Goal: Contribute content: Add original content to the website for others to see

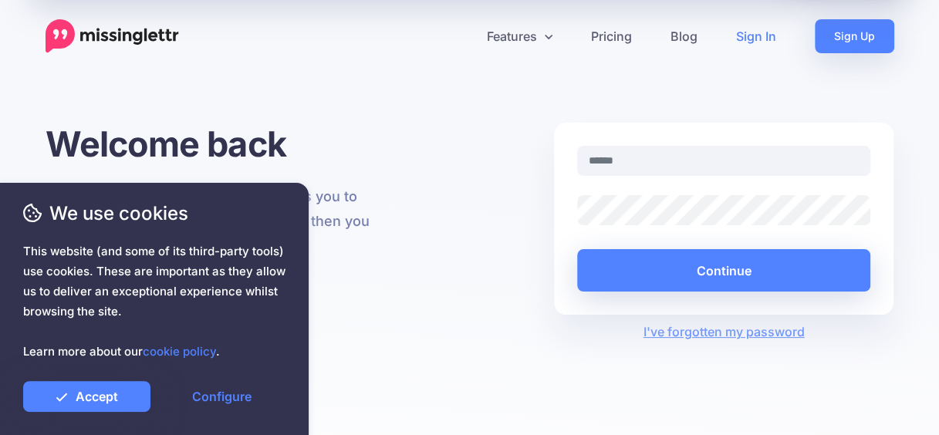
type input "**********"
click at [748, 32] on link "Sign In" at bounding box center [756, 36] width 79 height 34
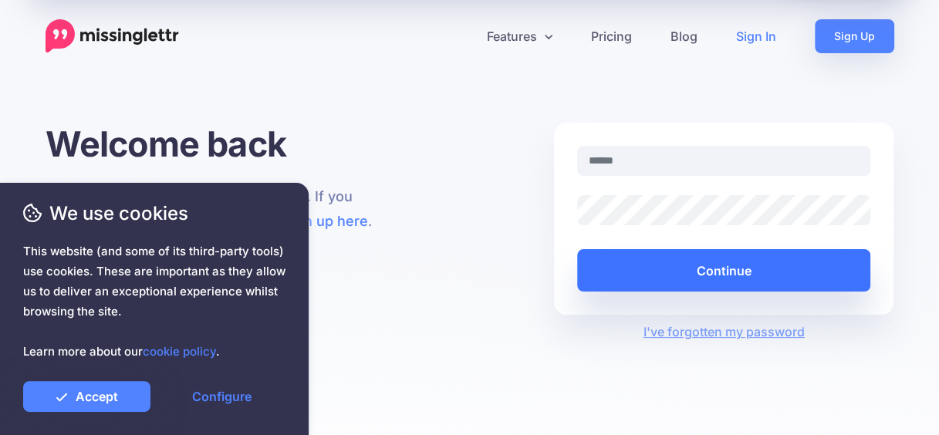
type input "**********"
click at [665, 270] on button "Continue" at bounding box center [724, 270] width 294 height 42
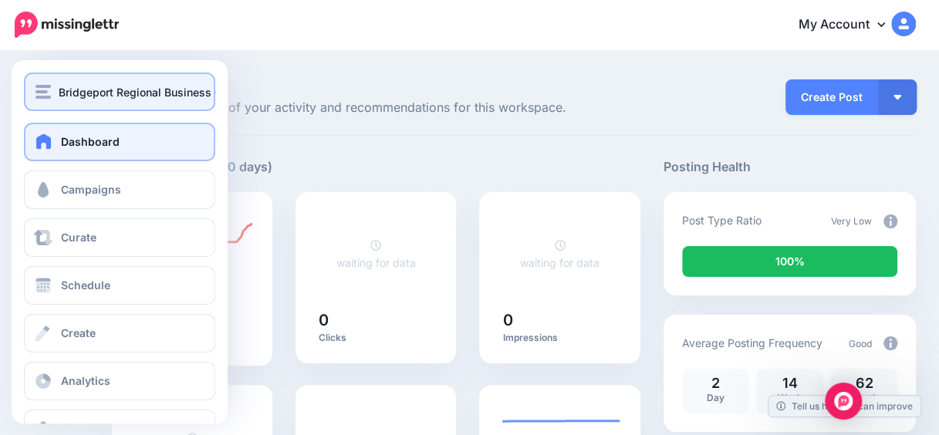
click at [68, 86] on span "Bridgeport Regional Business Council" at bounding box center [156, 92] width 194 height 18
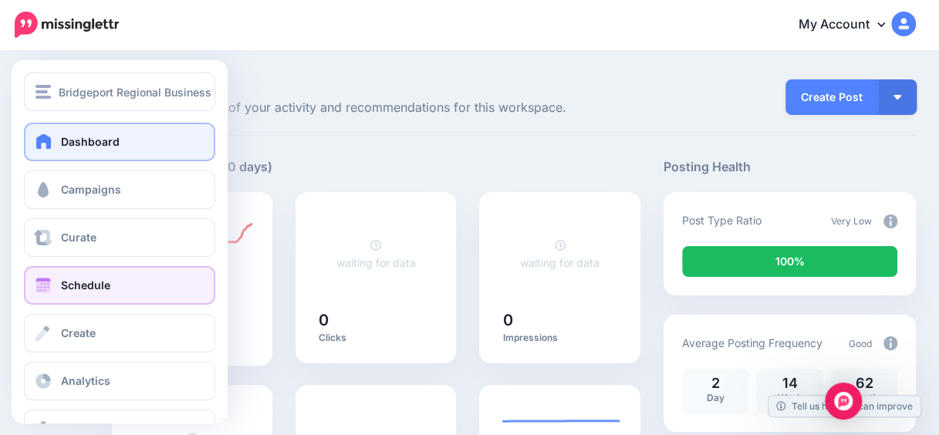
click at [47, 285] on span at bounding box center [43, 285] width 20 height 15
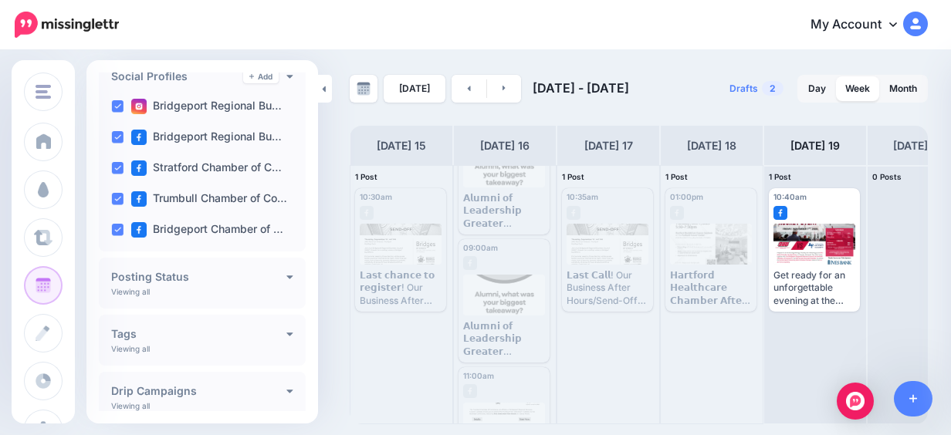
scroll to position [234, 0]
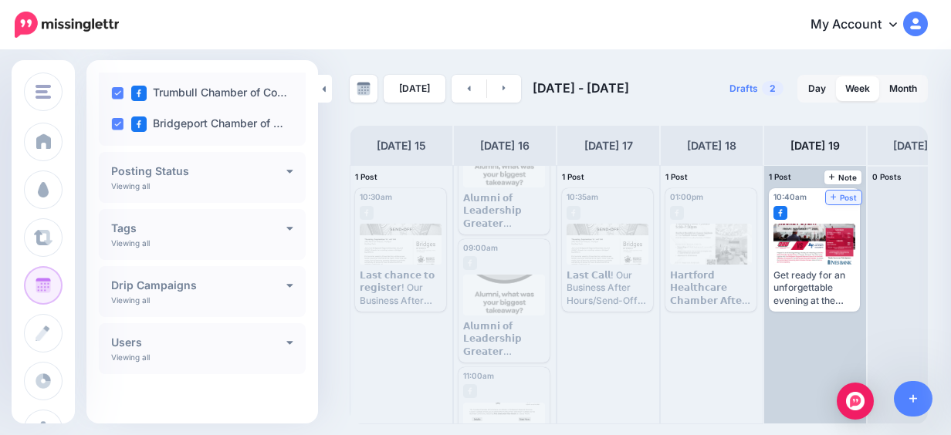
click at [849, 201] on span "Post" at bounding box center [843, 198] width 27 height 8
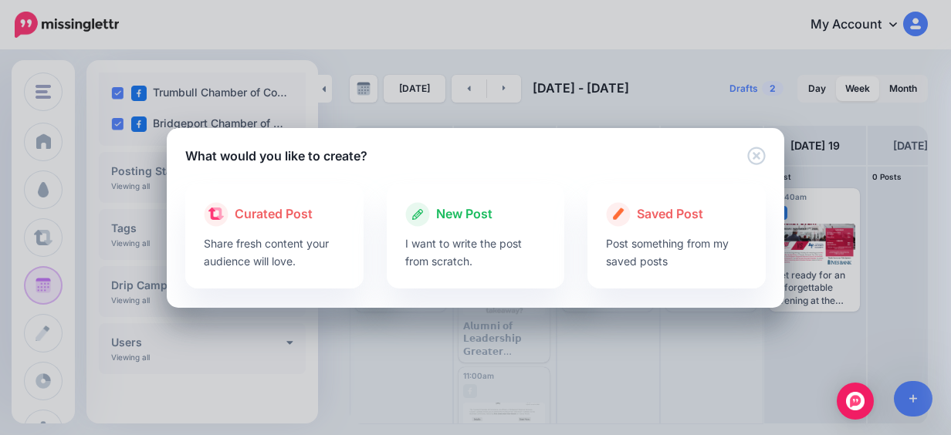
click at [455, 220] on span "New Post" at bounding box center [464, 214] width 56 height 20
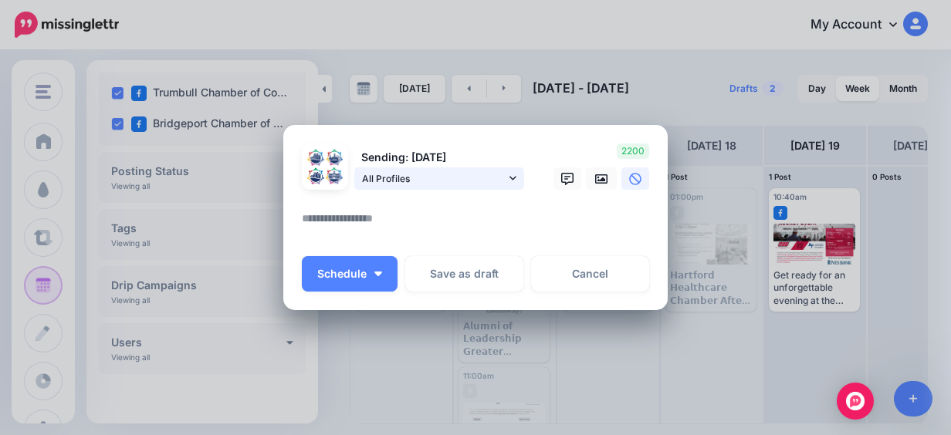
click at [498, 181] on span "All Profiles" at bounding box center [434, 179] width 144 height 16
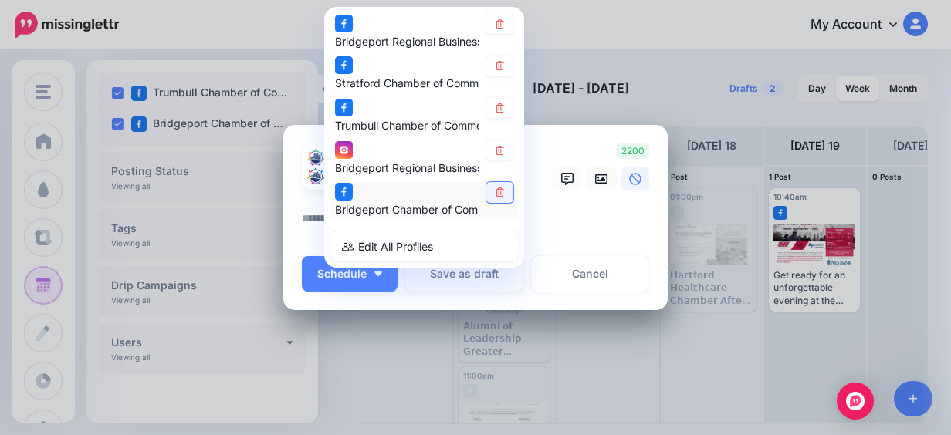
click at [494, 188] on icon at bounding box center [500, 192] width 12 height 9
click at [494, 103] on icon at bounding box center [500, 107] width 12 height 9
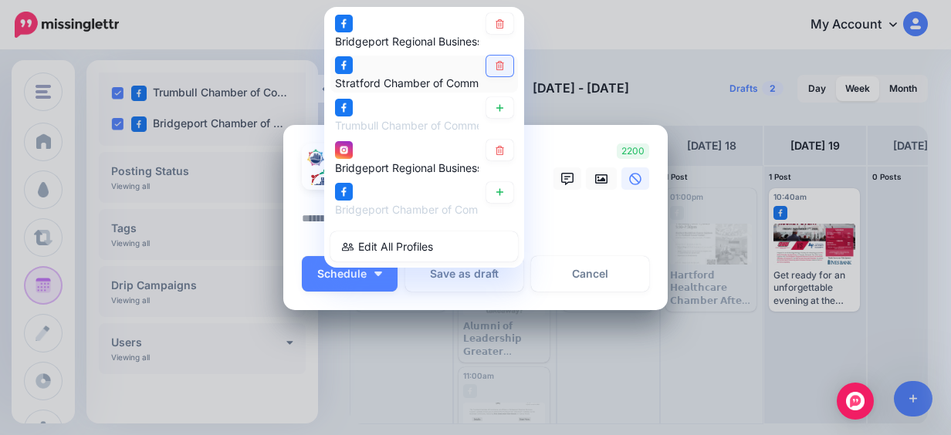
click at [490, 71] on link at bounding box center [499, 66] width 27 height 21
click at [495, 22] on icon at bounding box center [499, 23] width 8 height 9
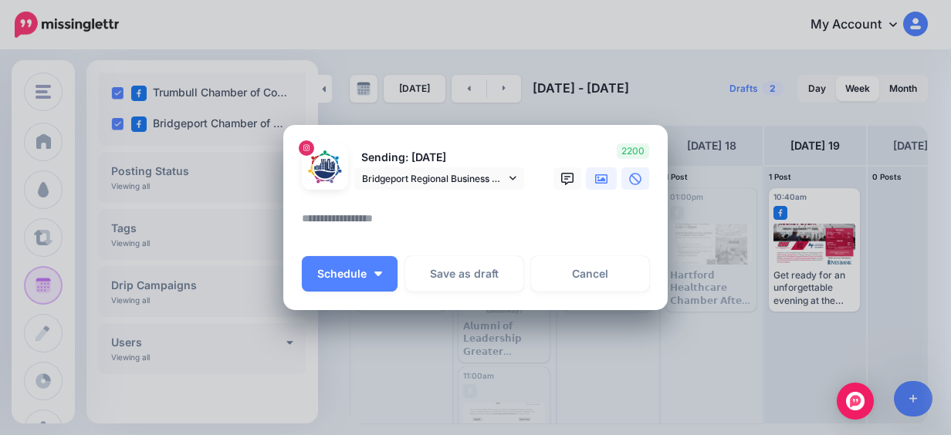
click at [595, 181] on icon at bounding box center [601, 179] width 12 height 12
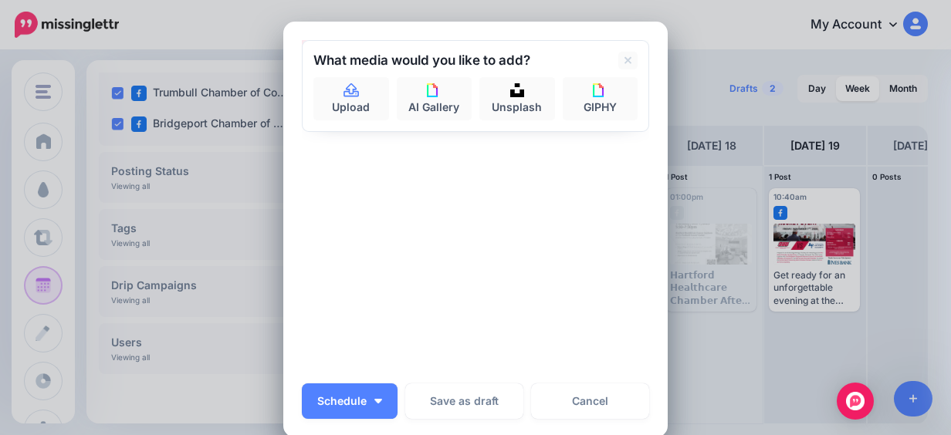
click at [363, 126] on div "What media would you like to add? Upload AI Gallery Unsplash GIPHY" at bounding box center [475, 86] width 347 height 92
click at [362, 106] on link "Upload" at bounding box center [351, 98] width 76 height 43
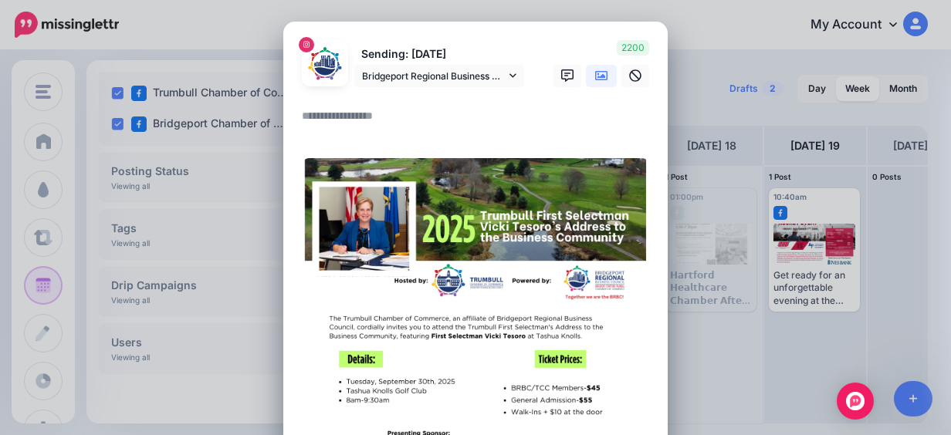
click at [426, 127] on textarea at bounding box center [479, 121] width 355 height 30
paste textarea "**********"
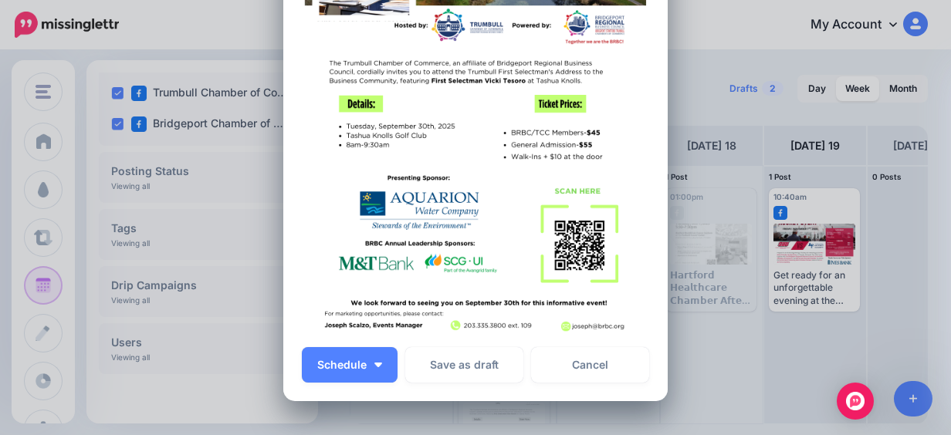
scroll to position [463, 0]
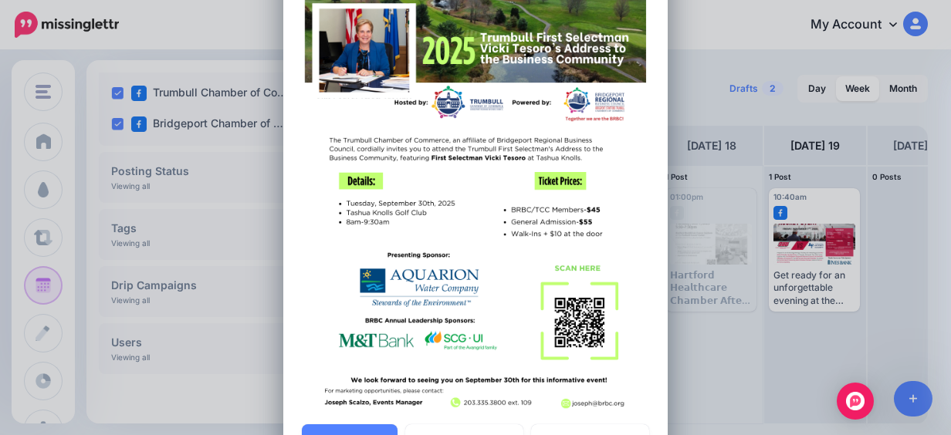
type textarea "**********"
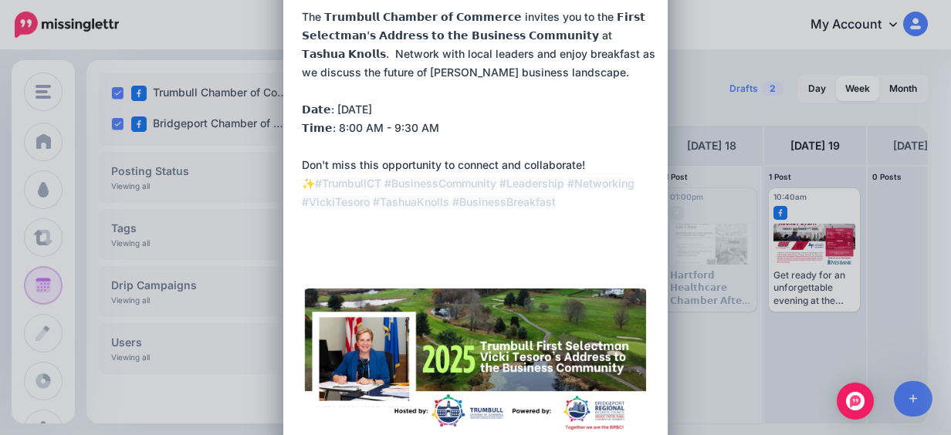
scroll to position [0, 0]
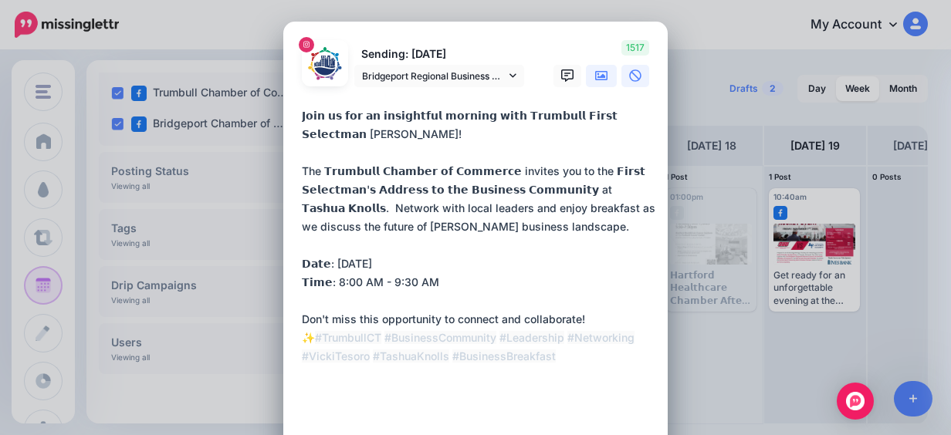
click at [629, 76] on icon at bounding box center [635, 75] width 12 height 12
click at [604, 76] on link at bounding box center [601, 76] width 31 height 22
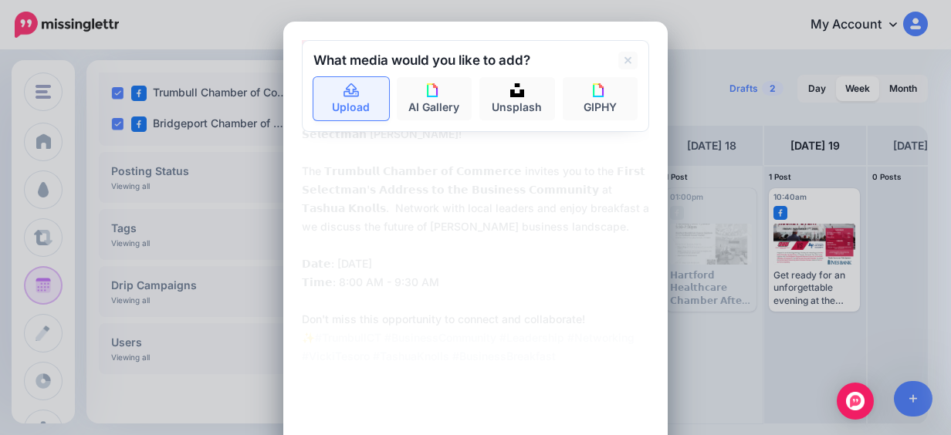
click at [343, 113] on link "Upload" at bounding box center [351, 98] width 76 height 43
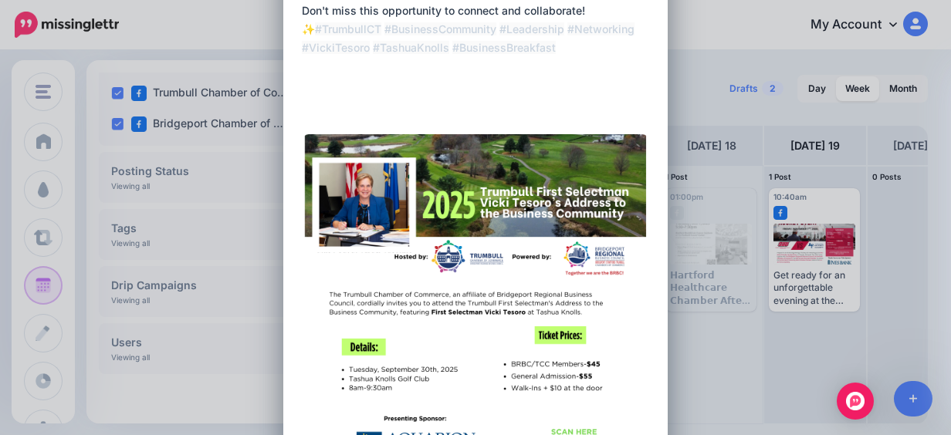
scroll to position [617, 0]
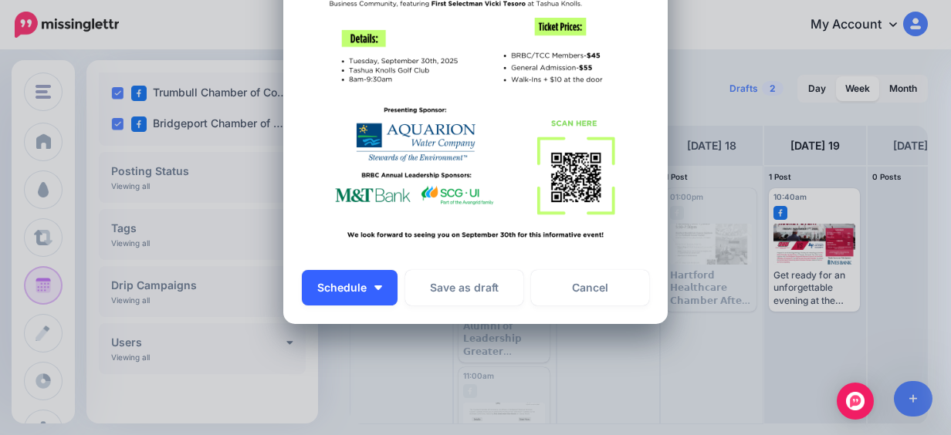
click at [355, 287] on span "Schedule" at bounding box center [341, 287] width 49 height 11
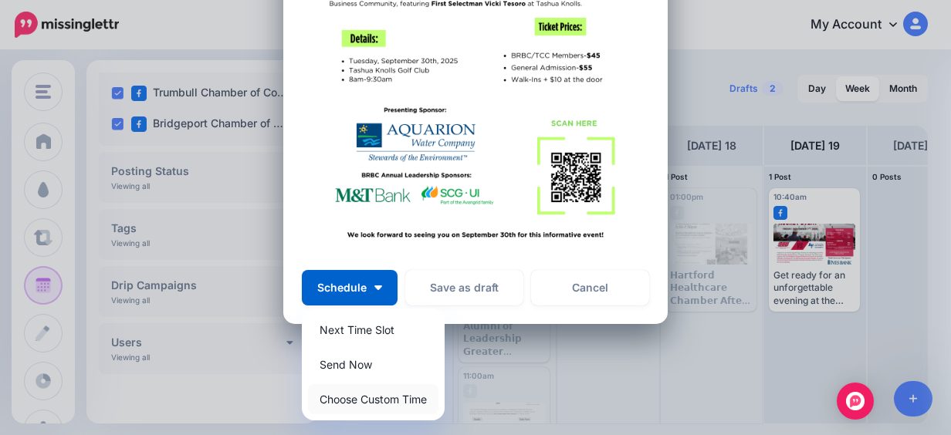
click at [422, 410] on link "Choose Custom Time" at bounding box center [373, 399] width 130 height 30
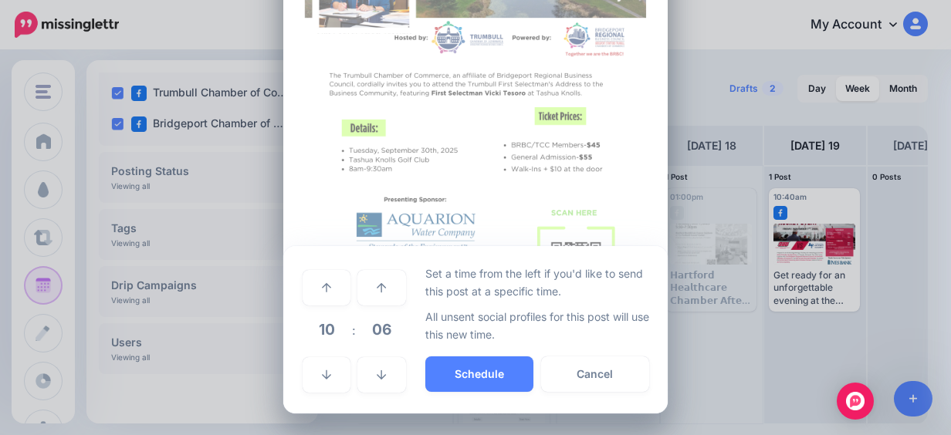
scroll to position [528, 0]
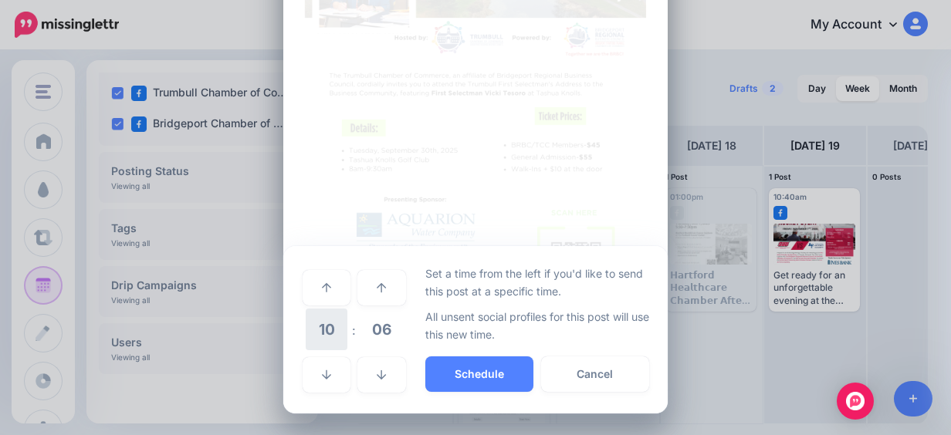
click at [330, 333] on span "10" at bounding box center [327, 330] width 42 height 42
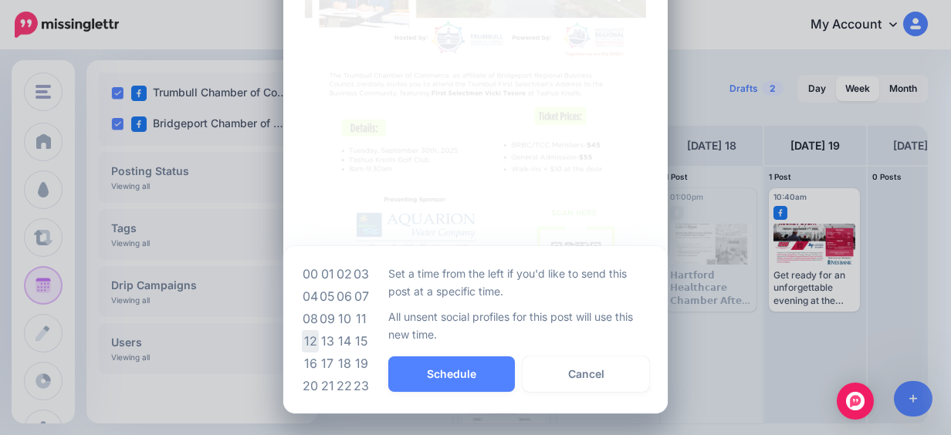
click at [307, 336] on td "12" at bounding box center [310, 341] width 17 height 22
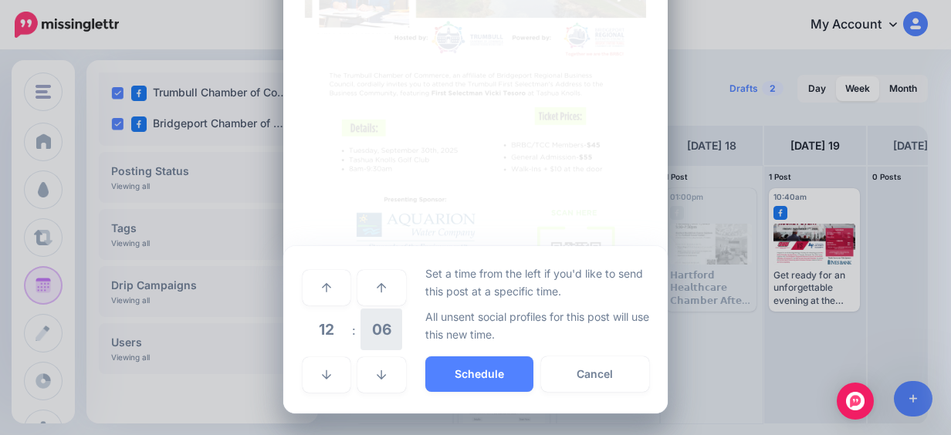
click at [363, 330] on span "06" at bounding box center [381, 330] width 42 height 42
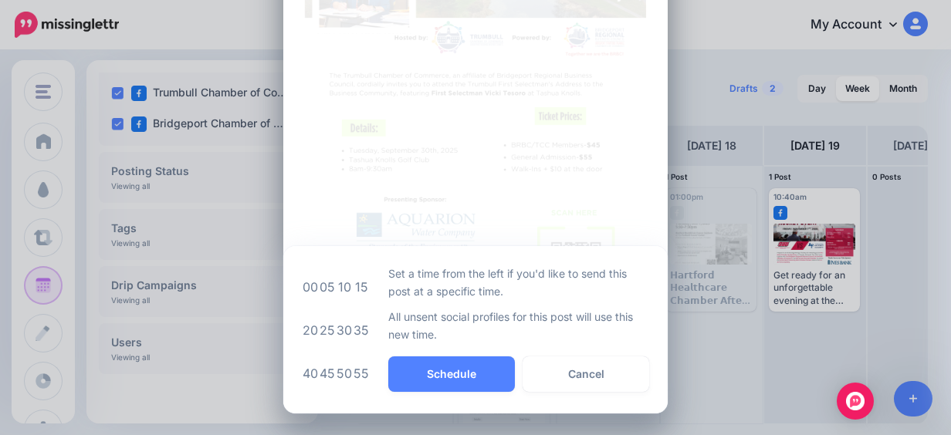
drag, startPoint x: 335, startPoint y: 329, endPoint x: 353, endPoint y: 324, distance: 18.3
click at [346, 324] on td "30" at bounding box center [344, 330] width 17 height 43
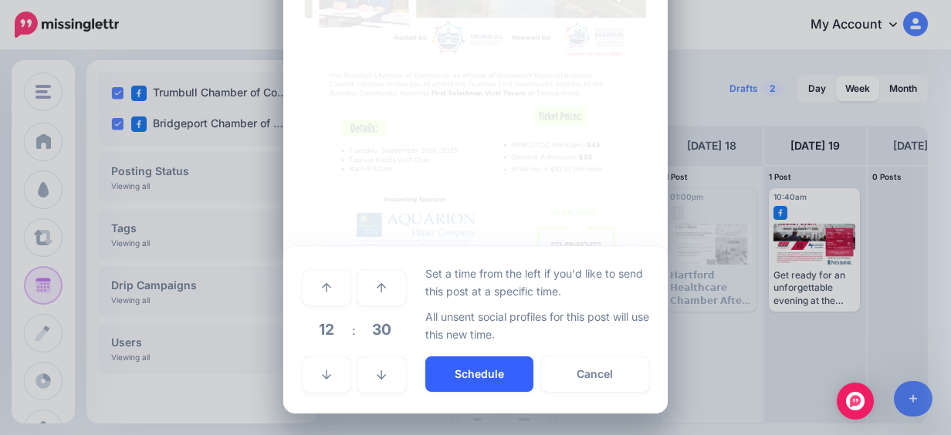
click at [482, 375] on button "Schedule" at bounding box center [479, 373] width 108 height 35
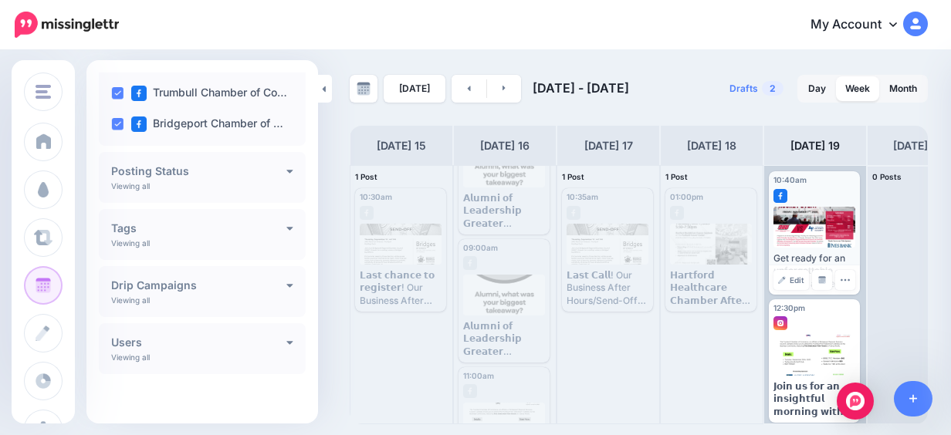
scroll to position [25, 0]
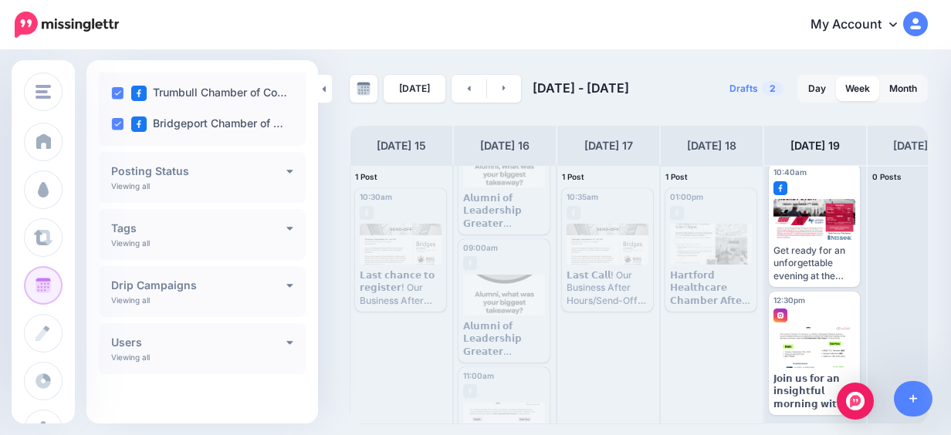
click at [721, 423] on div "01:00pm [DATE] 01:00pm Published 𝗛𝗮𝗿𝘁𝗳𝗼𝗿𝗱 𝗛𝗲𝗮𝗹𝘁𝗵𝗰𝗮𝗿𝗲 𝗖𝗵𝗮𝗺𝗯𝗲𝗿 𝗔𝗳𝘁𝗲𝗿 𝗛𝗼𝘂𝗿𝘀 𝗘𝘃𝗲𝗻𝘁 …" at bounding box center [711, 295] width 102 height 258
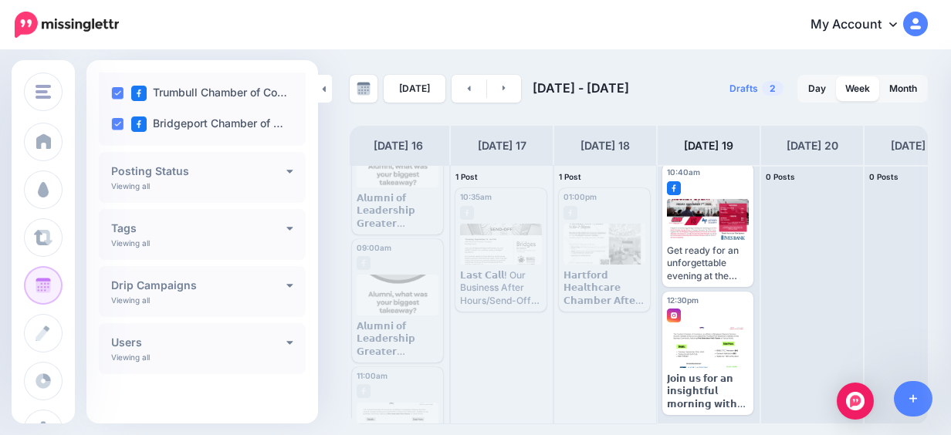
scroll to position [0, 107]
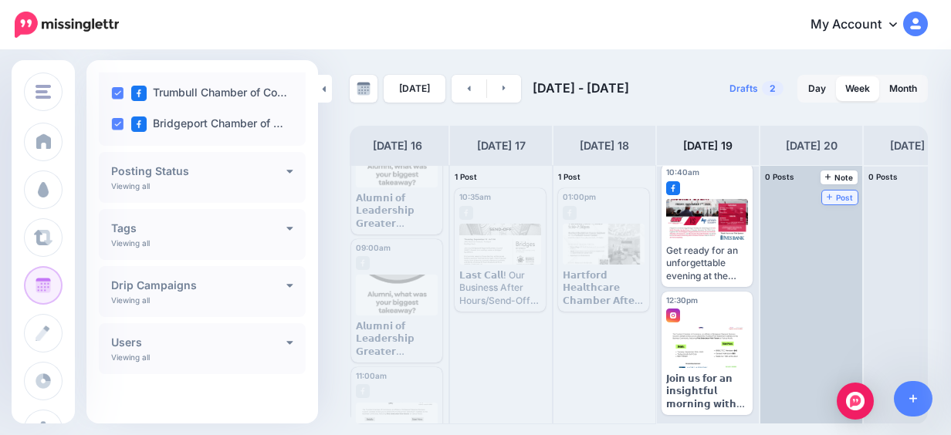
click at [832, 198] on icon at bounding box center [829, 197] width 6 height 8
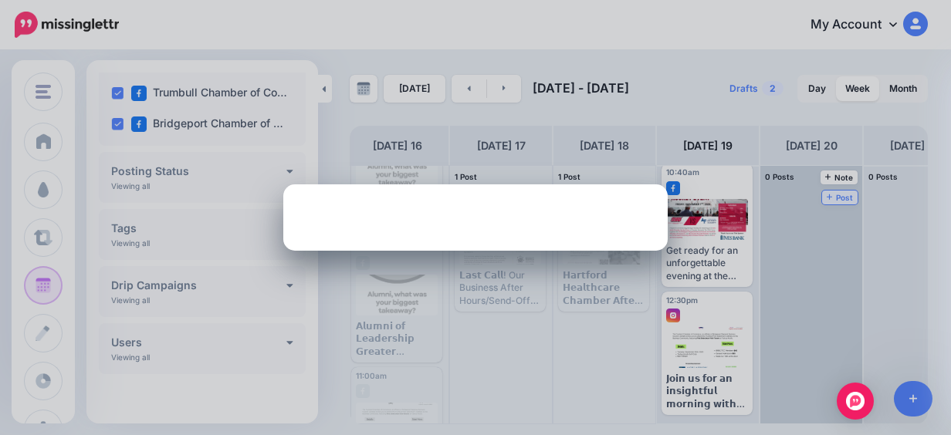
scroll to position [0, 0]
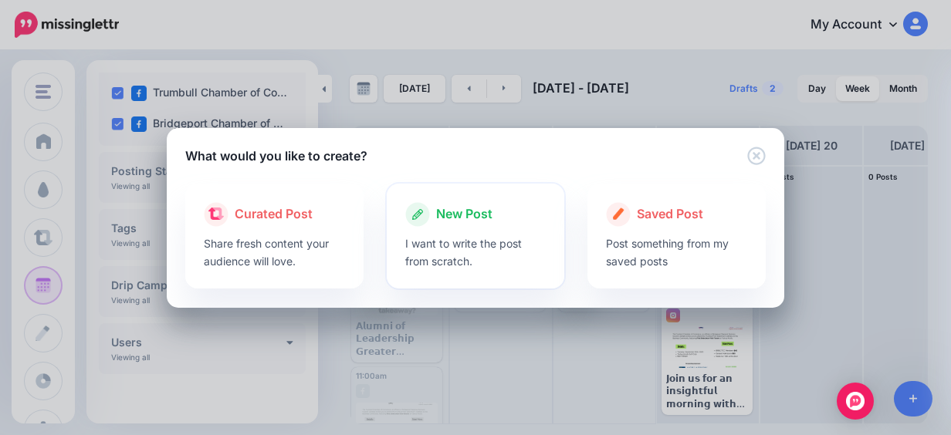
click at [512, 233] on div at bounding box center [475, 231] width 141 height 8
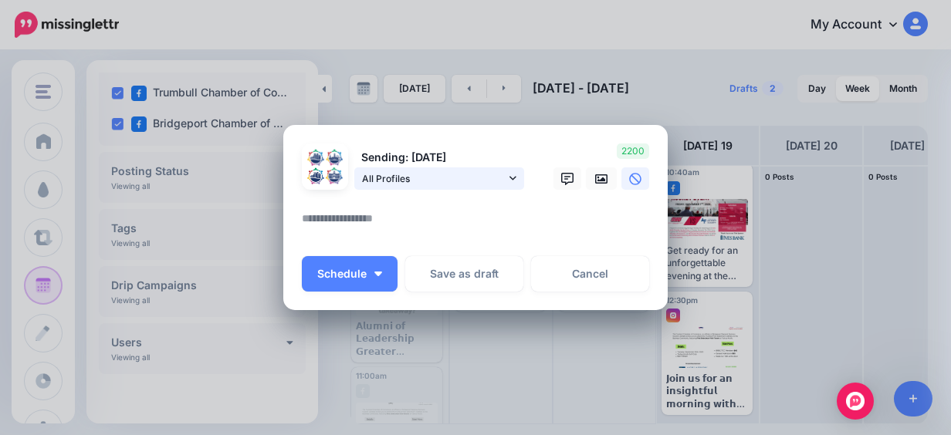
click at [464, 183] on span "All Profiles" at bounding box center [434, 179] width 144 height 16
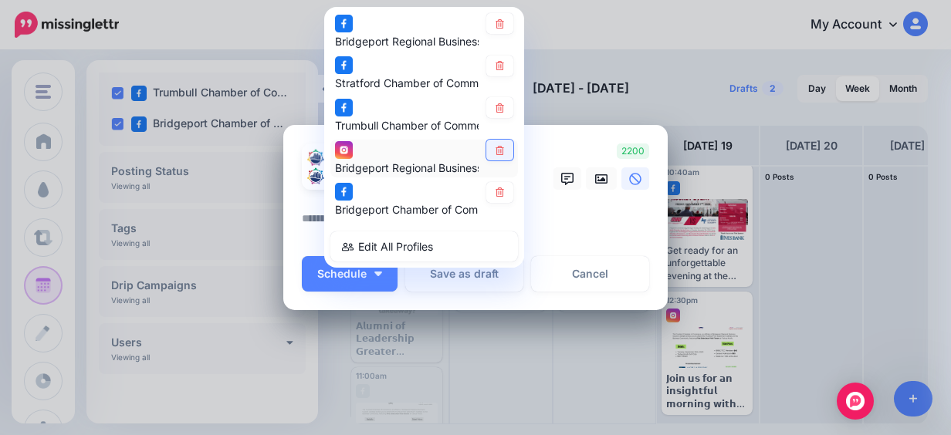
click at [494, 146] on icon at bounding box center [500, 150] width 12 height 9
click at [578, 230] on textarea at bounding box center [479, 224] width 355 height 30
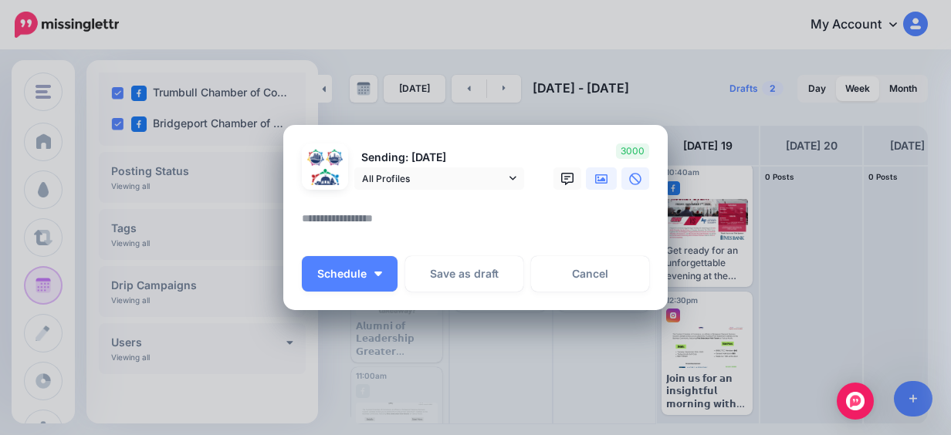
click at [595, 183] on icon at bounding box center [601, 178] width 12 height 9
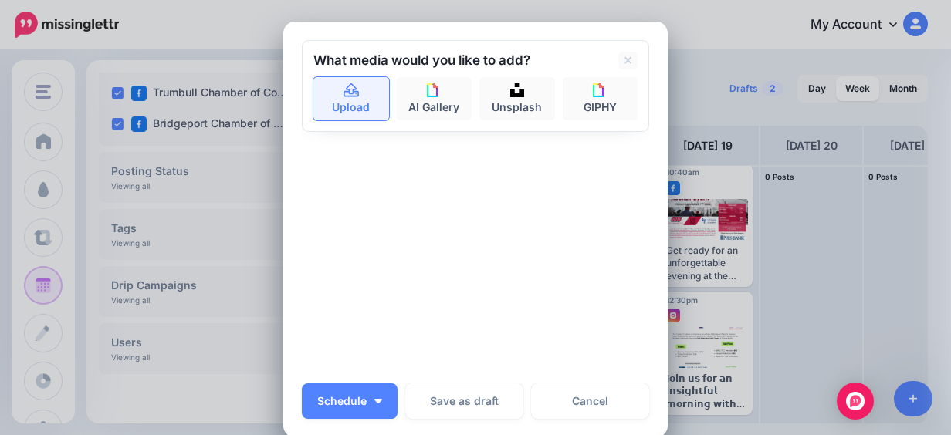
click at [353, 110] on link "Upload" at bounding box center [351, 98] width 76 height 43
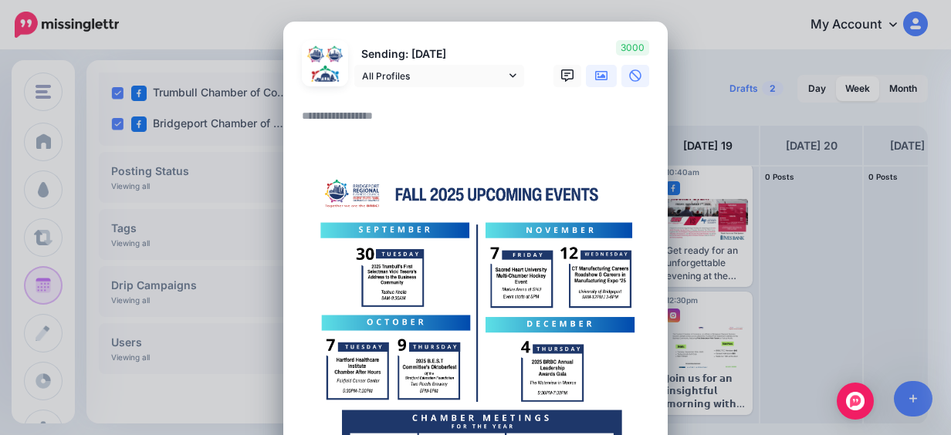
click at [621, 74] on link at bounding box center [635, 76] width 28 height 22
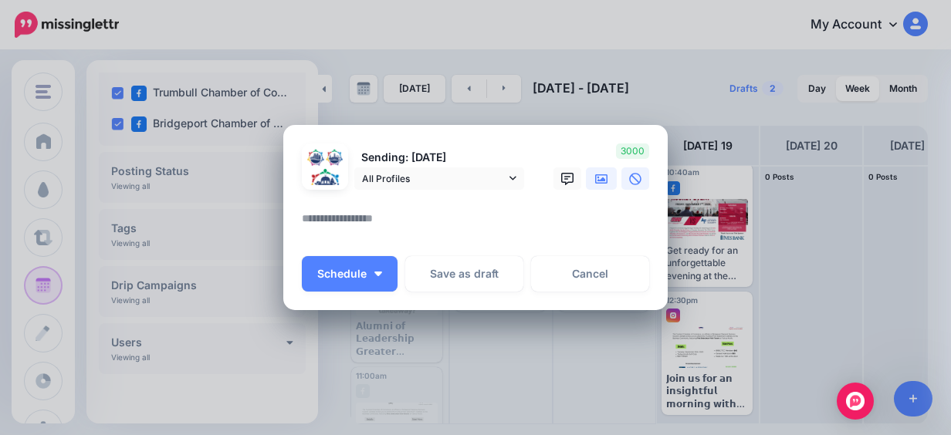
click at [597, 175] on icon at bounding box center [601, 178] width 12 height 9
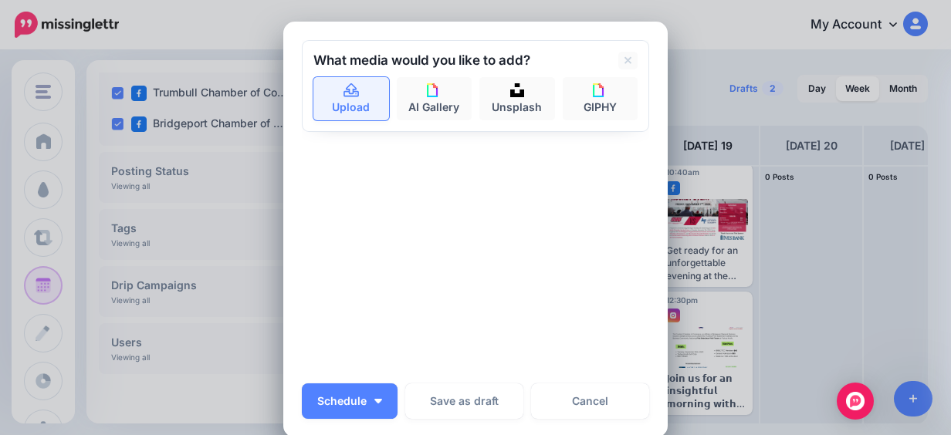
click at [333, 99] on link "Upload" at bounding box center [351, 98] width 76 height 43
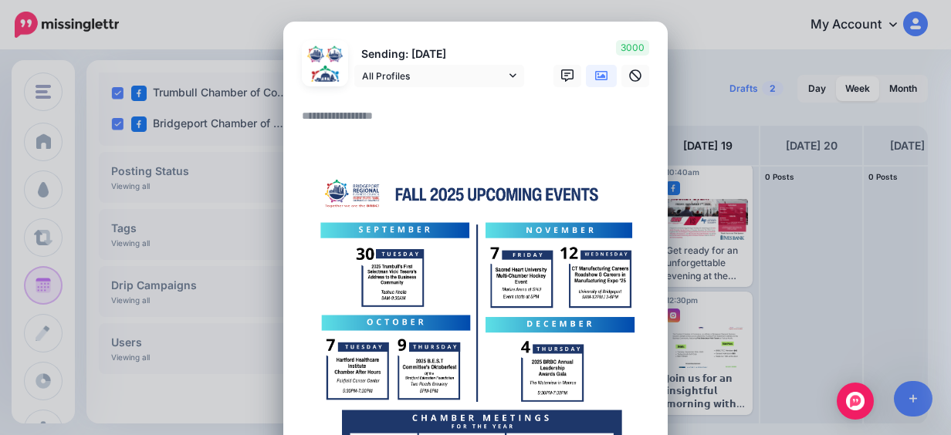
click at [411, 125] on textarea at bounding box center [479, 121] width 355 height 30
paste textarea "**********"
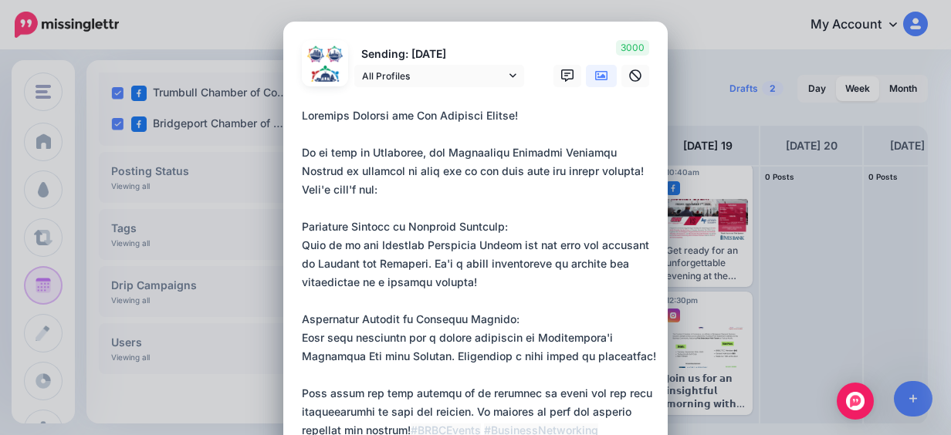
scroll to position [113, 0]
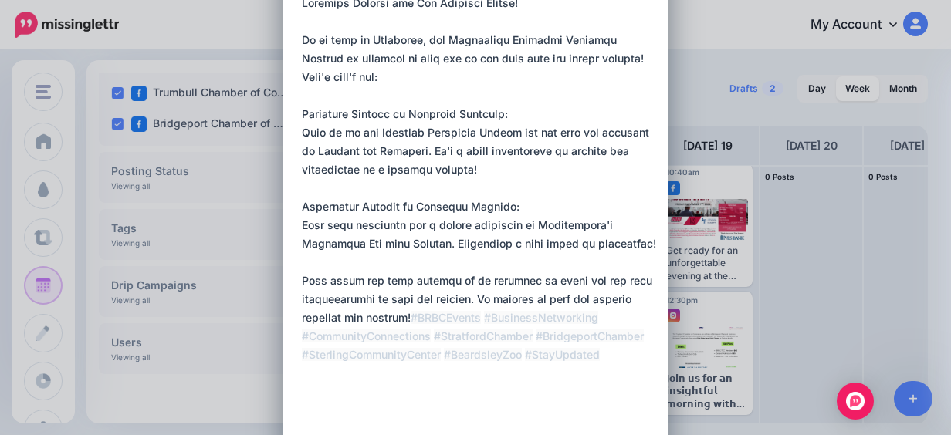
click at [645, 243] on textarea "**********" at bounding box center [479, 225] width 355 height 463
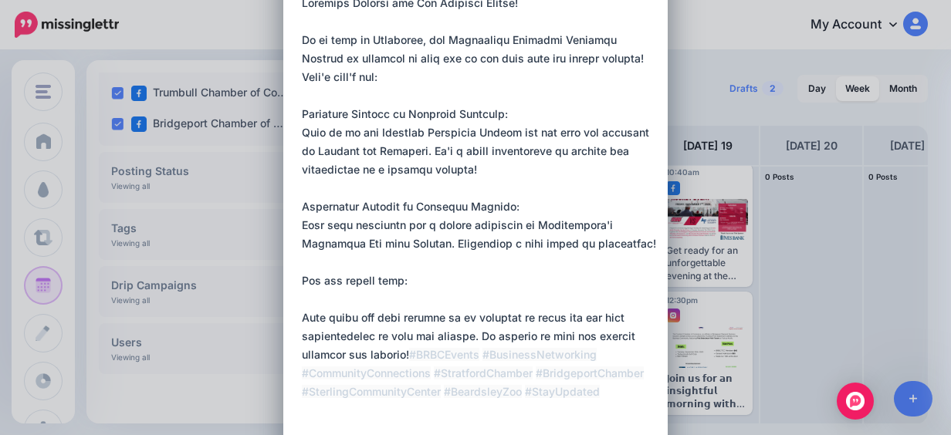
paste textarea "**********"
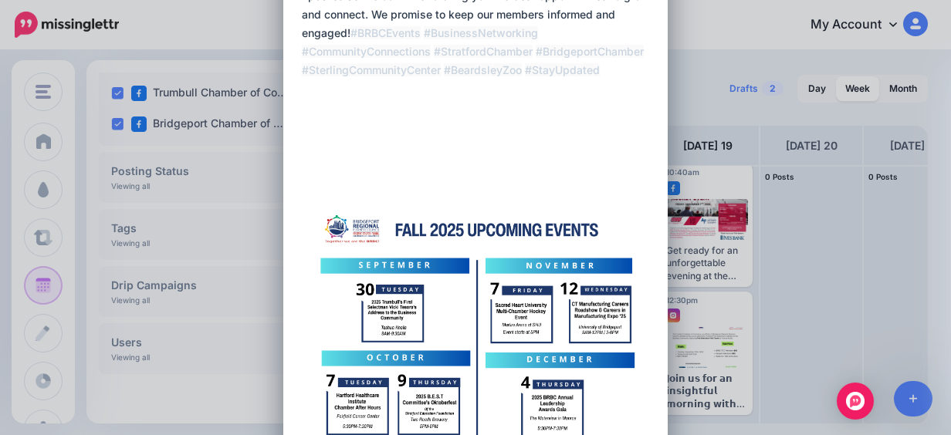
scroll to position [421, 0]
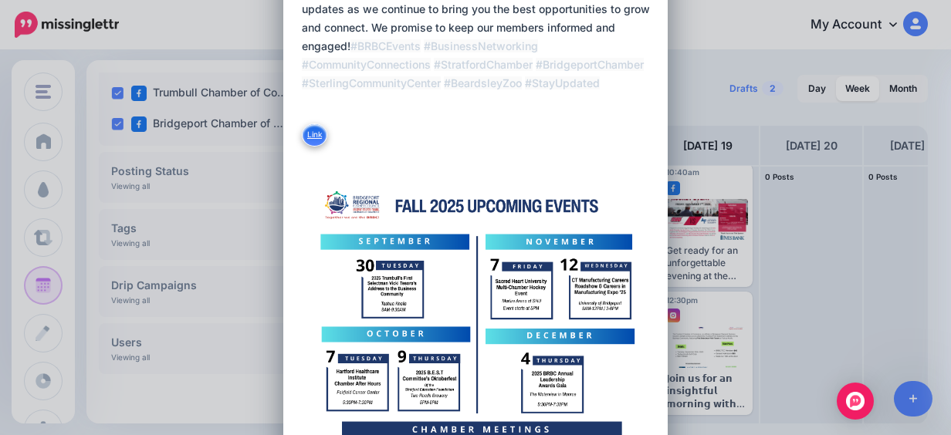
scroll to position [344, 0]
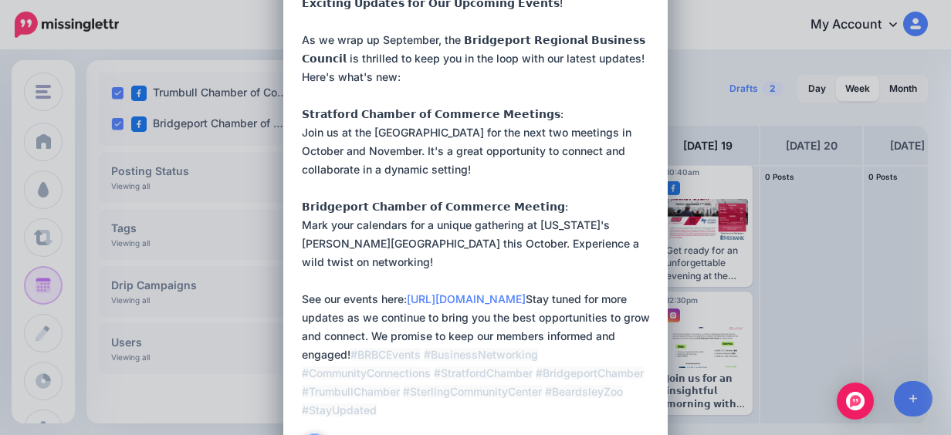
scroll to position [35, 0]
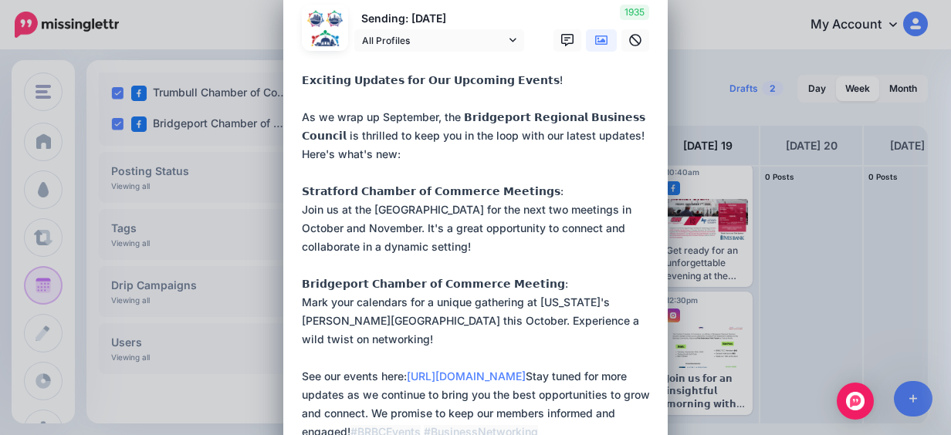
click at [427, 226] on textarea at bounding box center [479, 302] width 355 height 463
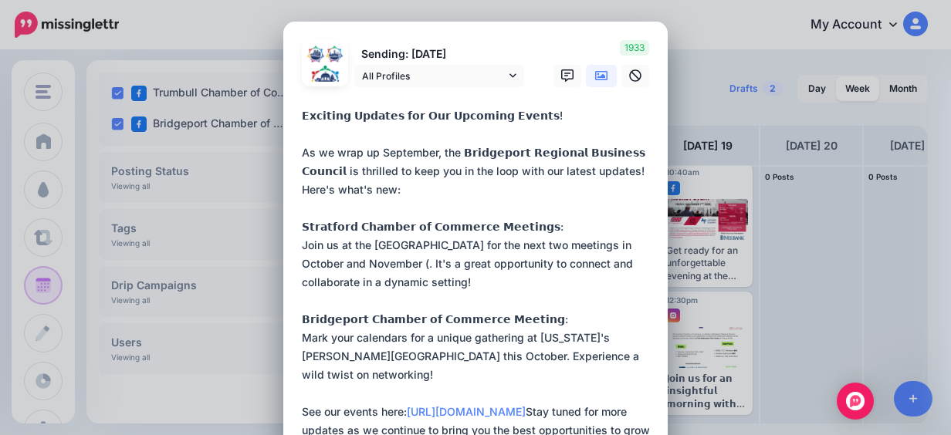
scroll to position [0, 0]
click at [434, 359] on textarea at bounding box center [479, 337] width 355 height 463
click at [466, 261] on textarea at bounding box center [479, 337] width 355 height 463
click at [463, 265] on textarea at bounding box center [479, 337] width 355 height 463
click at [508, 262] on textarea at bounding box center [479, 337] width 355 height 463
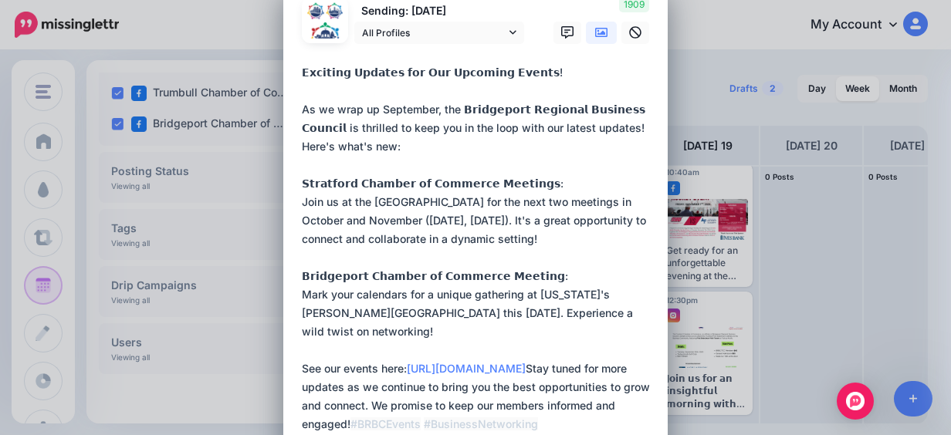
scroll to position [77, 0]
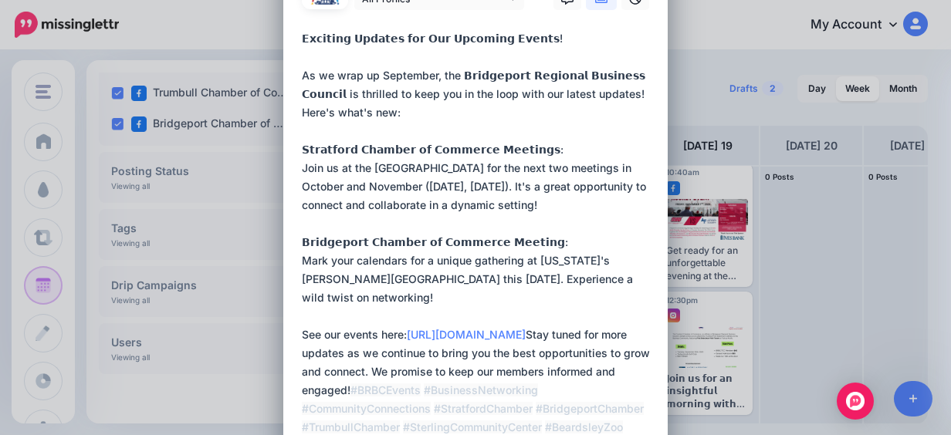
click at [441, 278] on textarea at bounding box center [479, 260] width 355 height 463
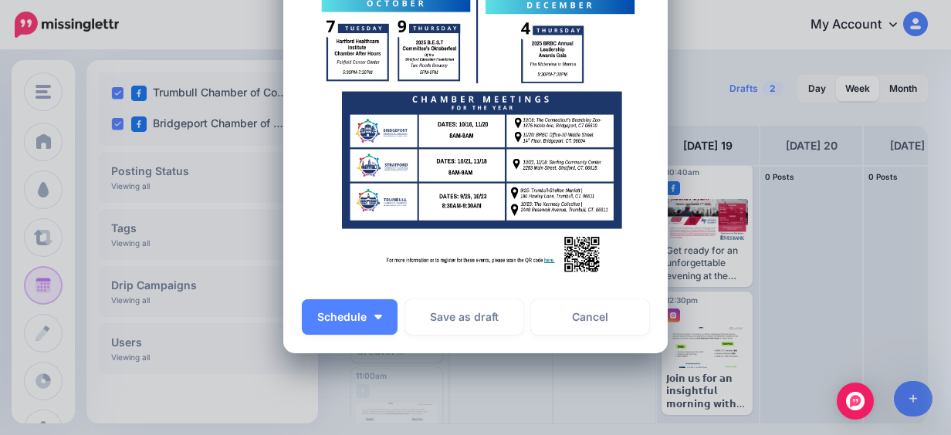
scroll to position [772, 0]
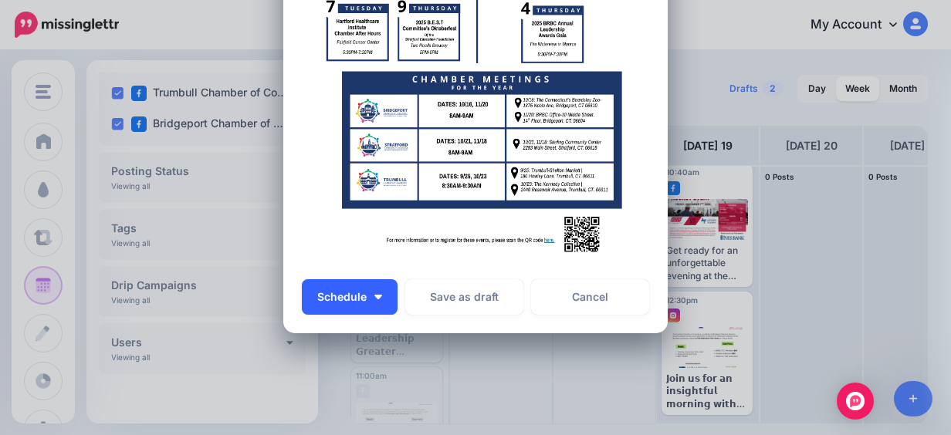
type textarea "**********"
click at [382, 299] on button "Schedule" at bounding box center [350, 296] width 96 height 35
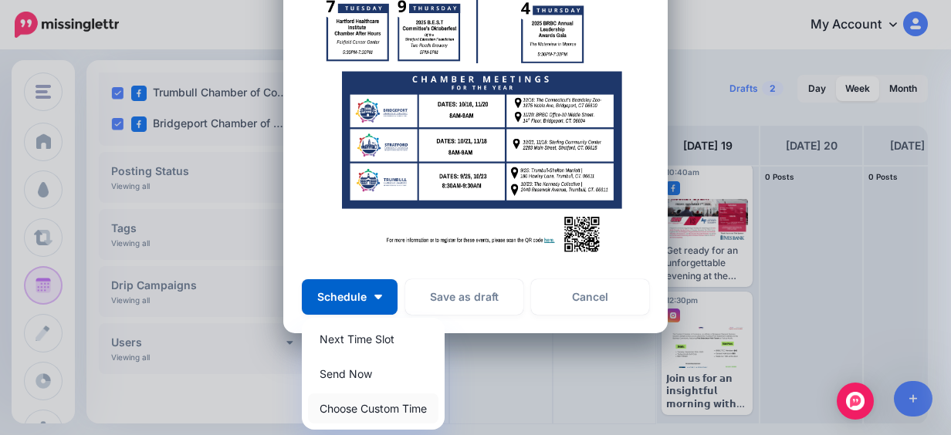
click at [357, 397] on link "Choose Custom Time" at bounding box center [373, 409] width 130 height 30
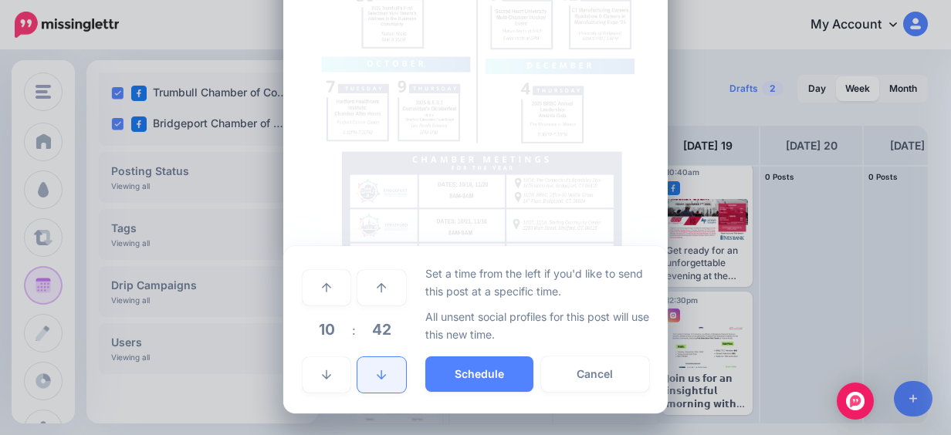
scroll to position [691, 0]
click at [319, 341] on span "10" at bounding box center [327, 330] width 42 height 42
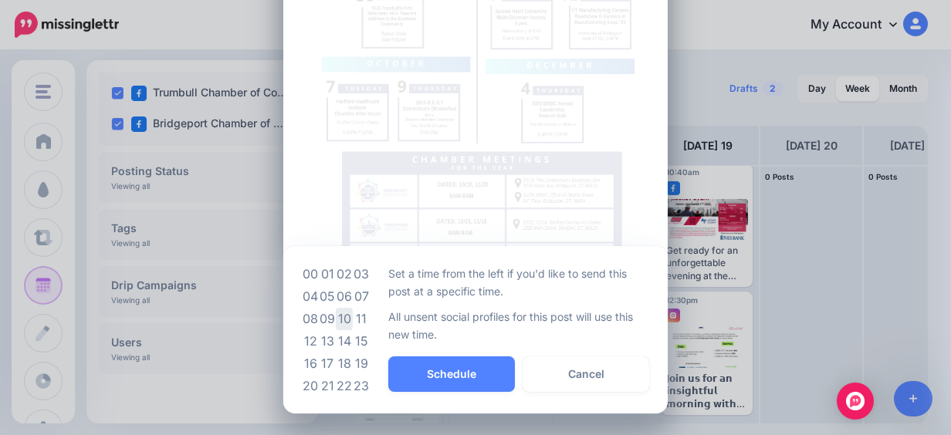
click at [343, 316] on td "10" at bounding box center [344, 319] width 17 height 22
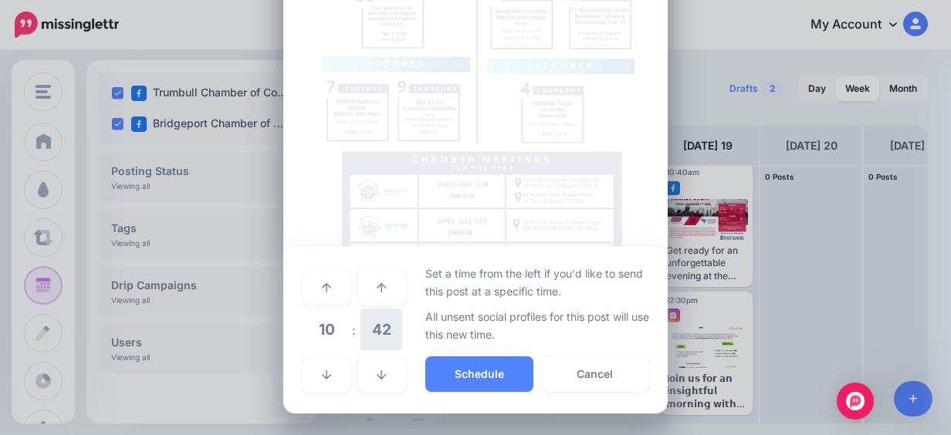
click at [372, 335] on span "42" at bounding box center [381, 330] width 42 height 42
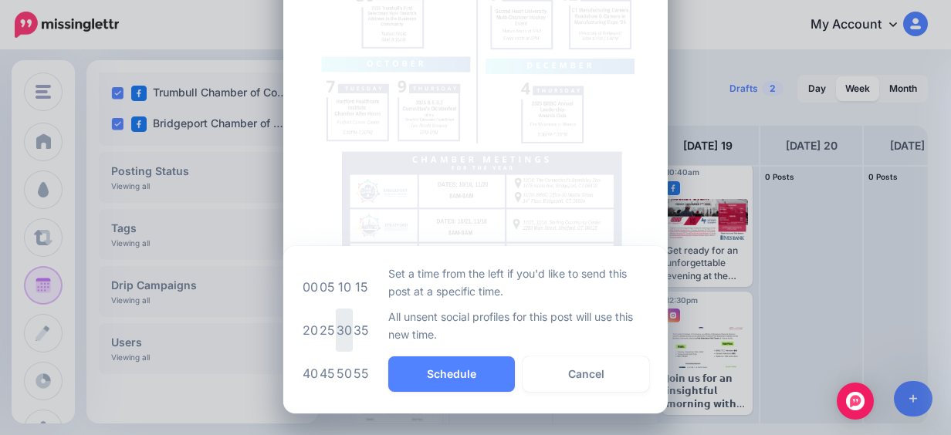
click at [338, 327] on td "30" at bounding box center [344, 330] width 17 height 43
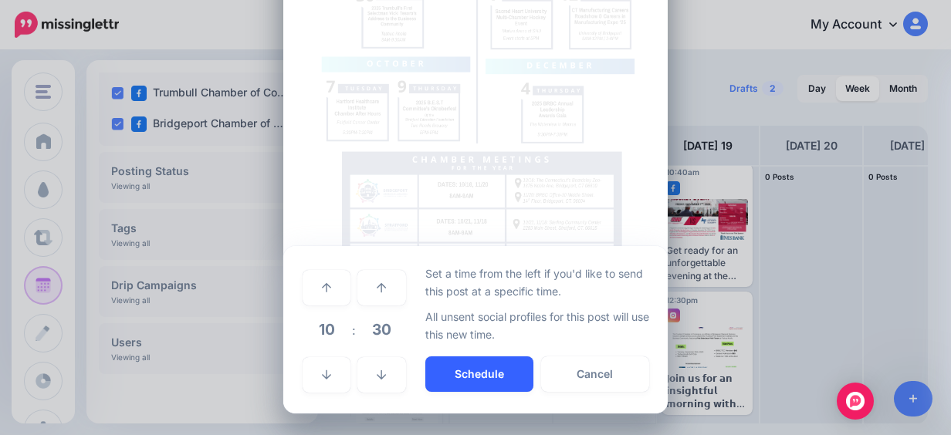
click at [454, 366] on button "Schedule" at bounding box center [479, 373] width 108 height 35
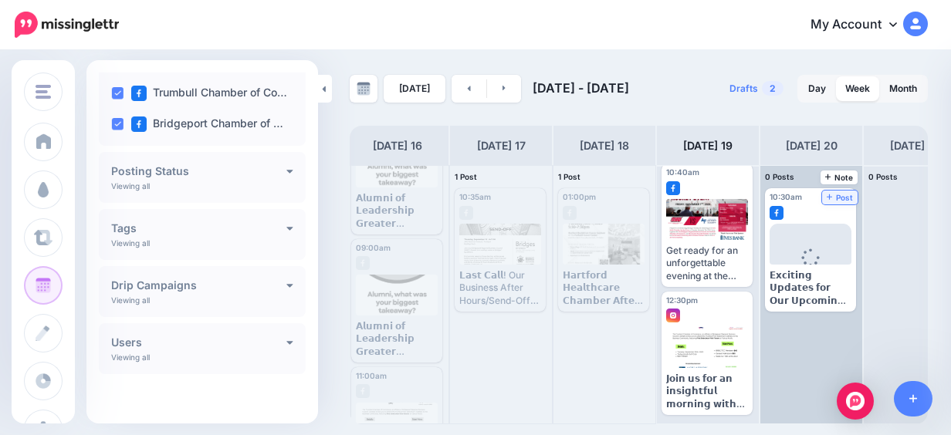
click at [833, 198] on span "Post" at bounding box center [839, 198] width 27 height 8
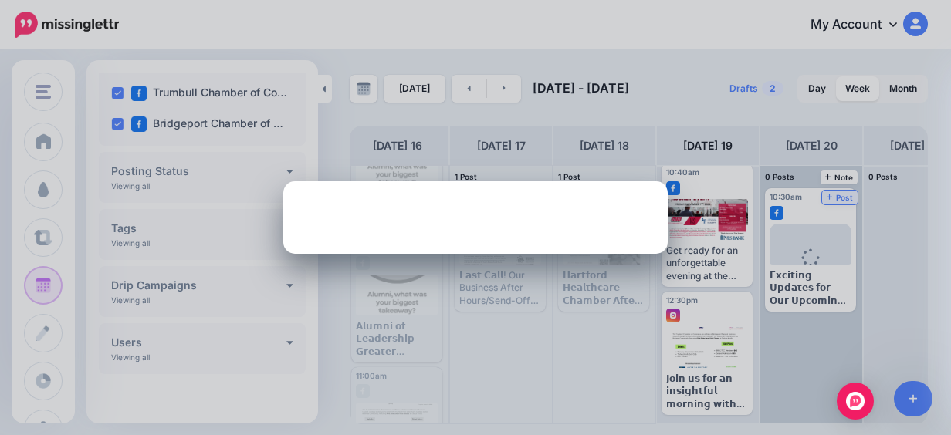
scroll to position [0, 0]
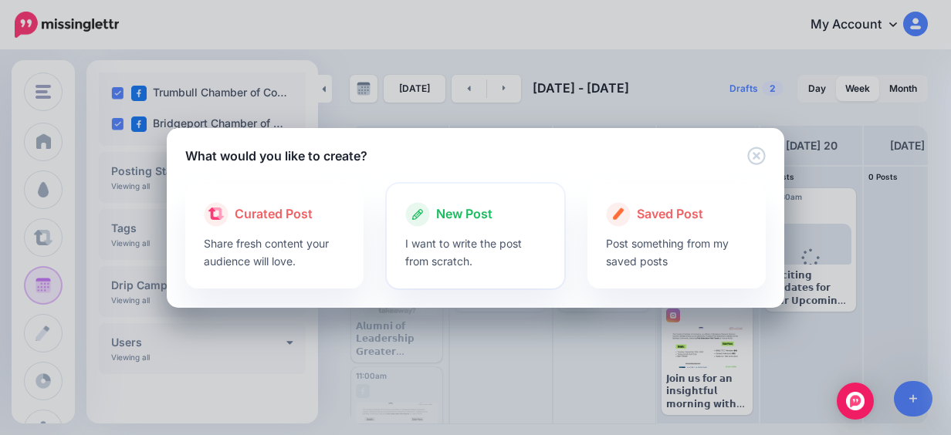
click at [420, 213] on icon at bounding box center [417, 214] width 11 height 11
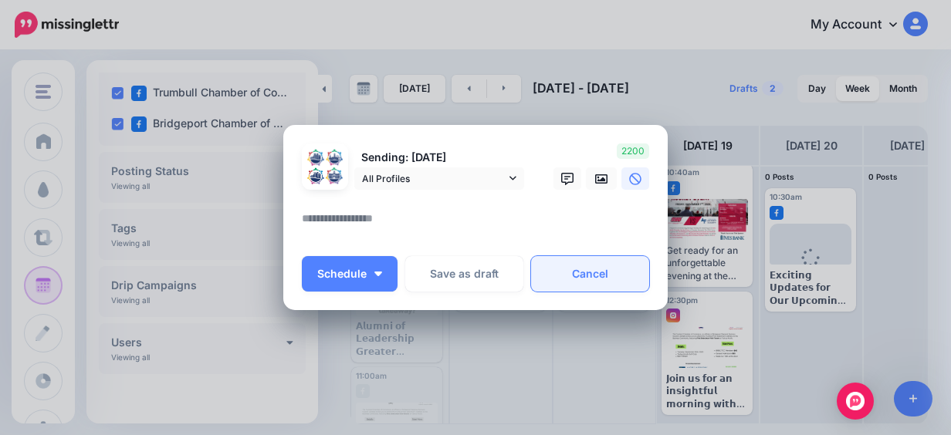
click at [569, 269] on link "Cancel" at bounding box center [590, 273] width 118 height 35
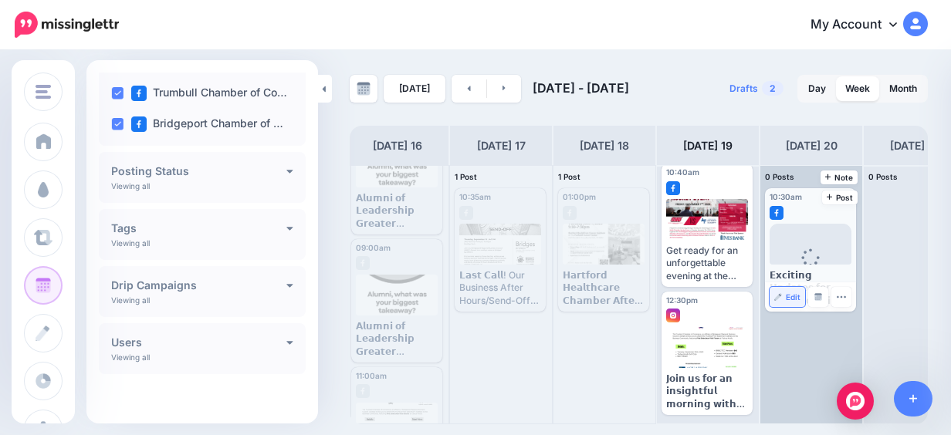
click at [796, 293] on span "Edit" at bounding box center [792, 297] width 15 height 8
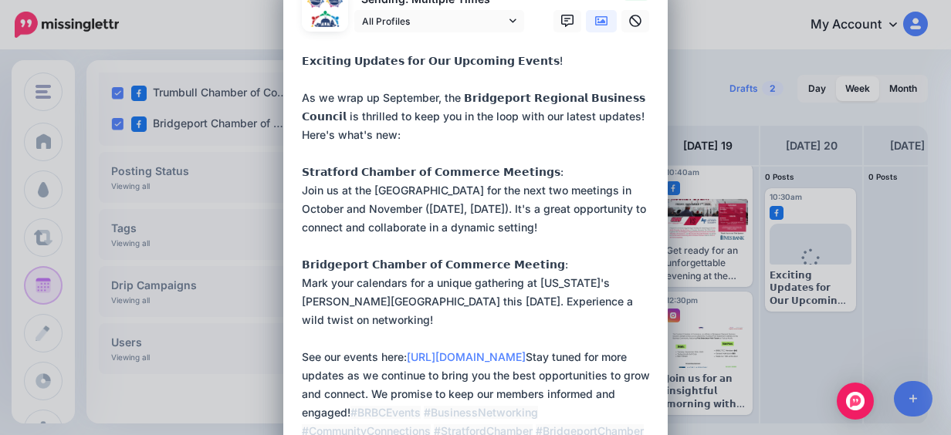
scroll to position [231, 0]
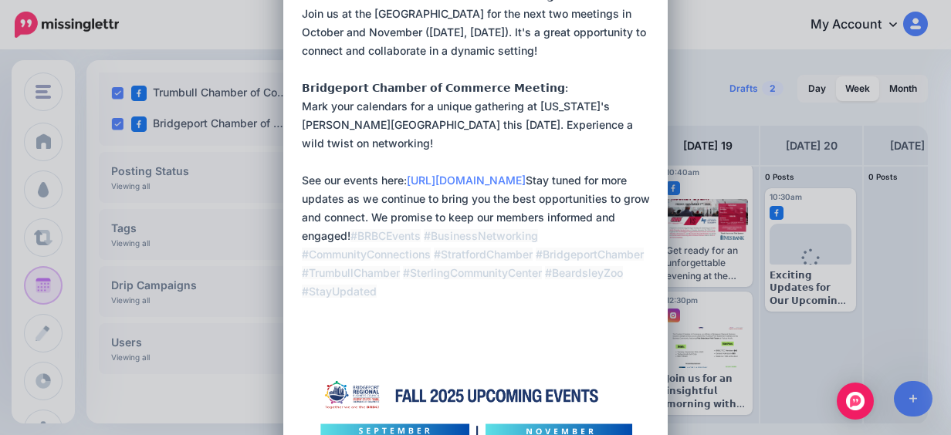
drag, startPoint x: 296, startPoint y: 114, endPoint x: 603, endPoint y: 322, distance: 370.7
click at [603, 322] on textarea at bounding box center [479, 106] width 355 height 463
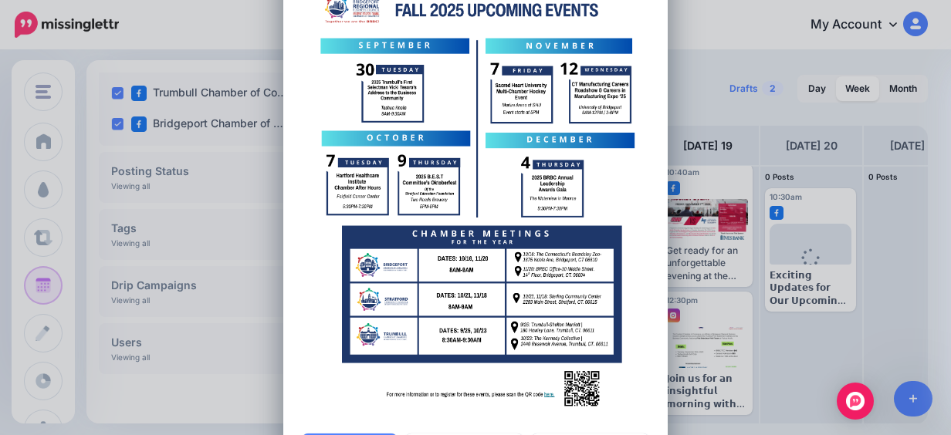
scroll to position [837, 0]
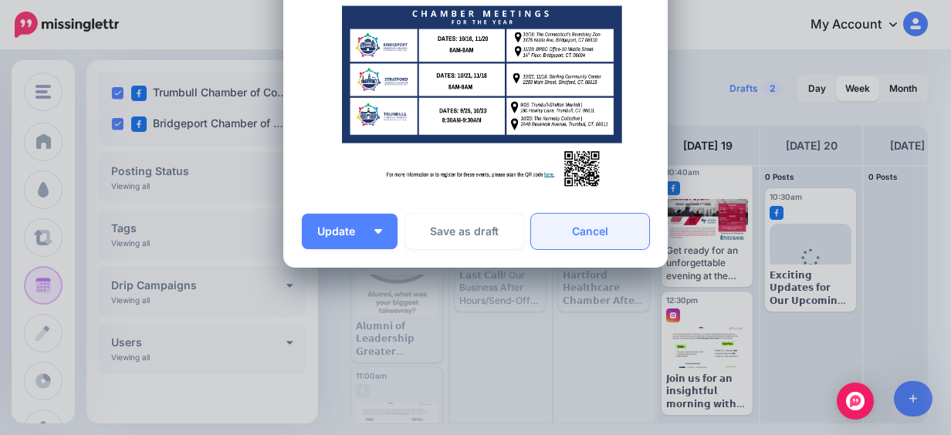
click at [599, 240] on link "Cancel" at bounding box center [590, 231] width 118 height 35
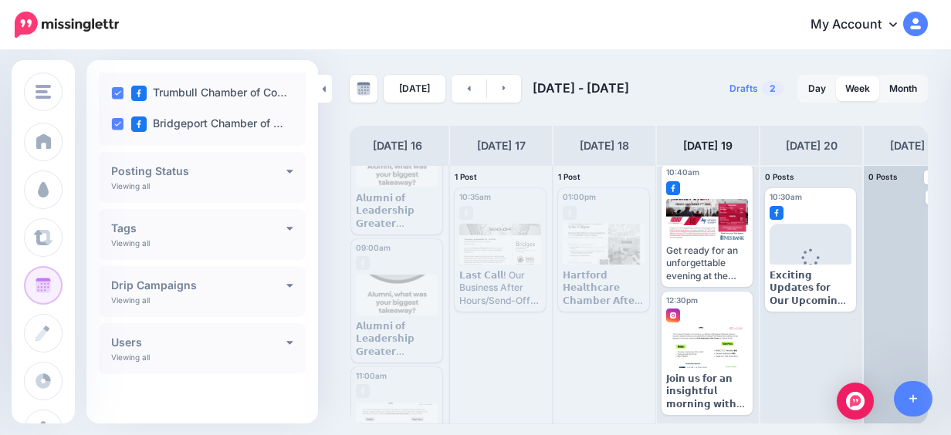
scroll to position [0, 0]
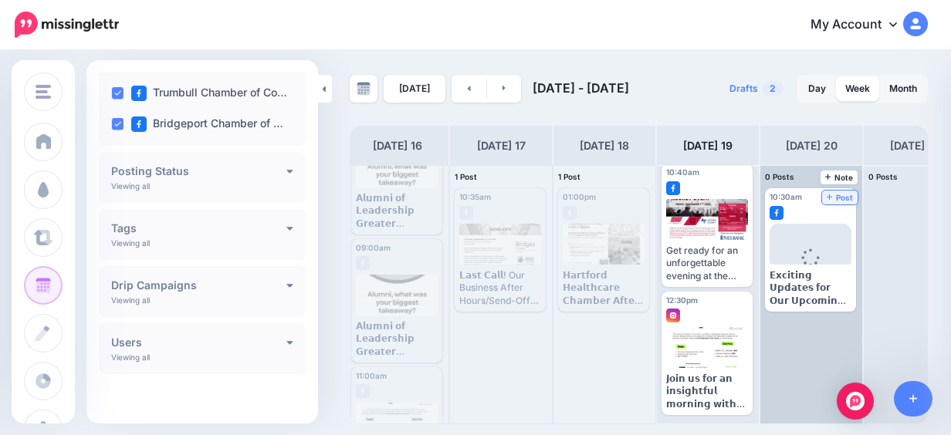
click at [838, 194] on span "Post" at bounding box center [839, 198] width 27 height 8
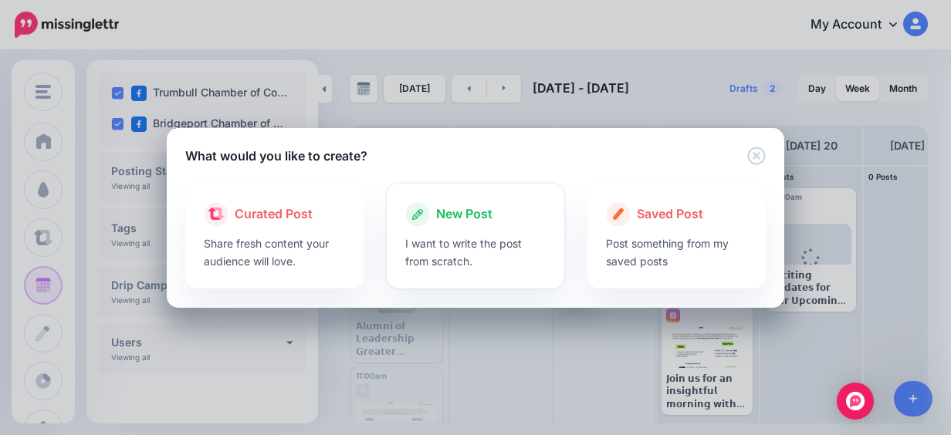
click at [515, 261] on p "I want to write the post from scratch." at bounding box center [475, 252] width 141 height 35
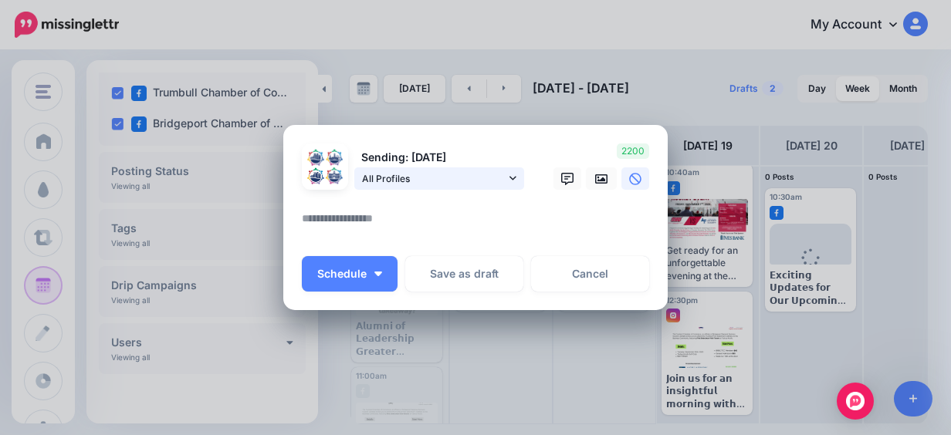
click at [513, 182] on link "All Profiles" at bounding box center [439, 178] width 170 height 22
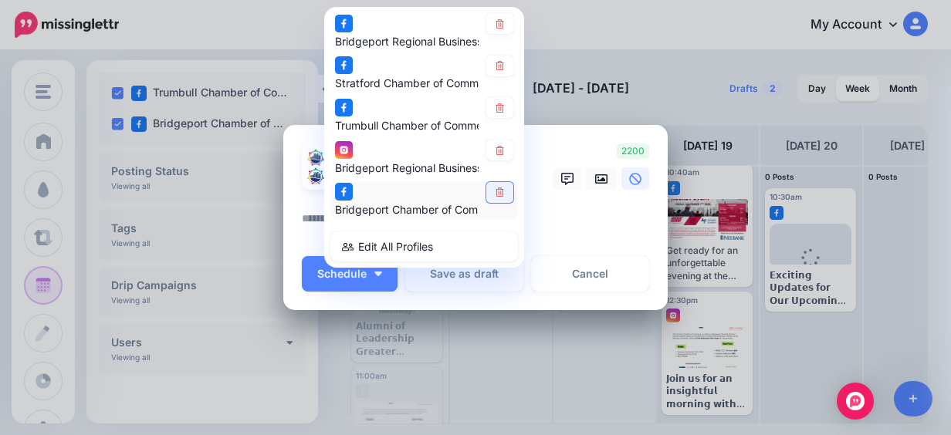
click at [497, 188] on icon at bounding box center [500, 192] width 12 height 9
click at [495, 104] on icon at bounding box center [499, 107] width 8 height 9
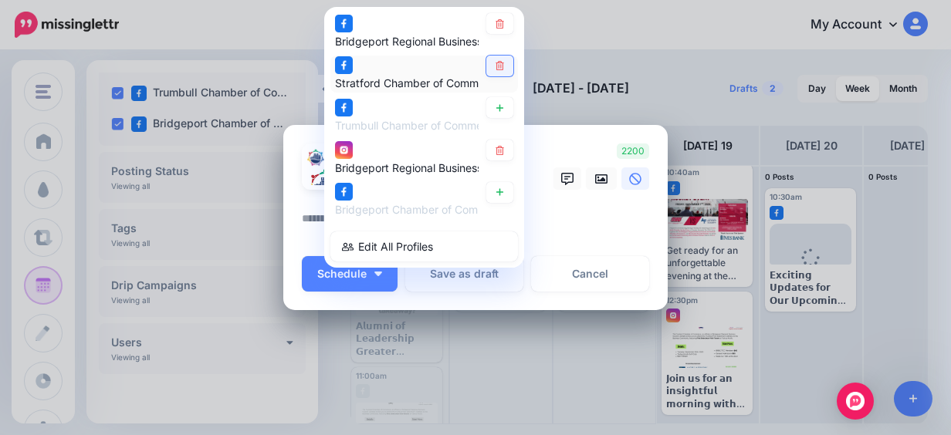
click at [497, 59] on link at bounding box center [499, 66] width 27 height 21
click at [495, 23] on icon at bounding box center [499, 23] width 8 height 9
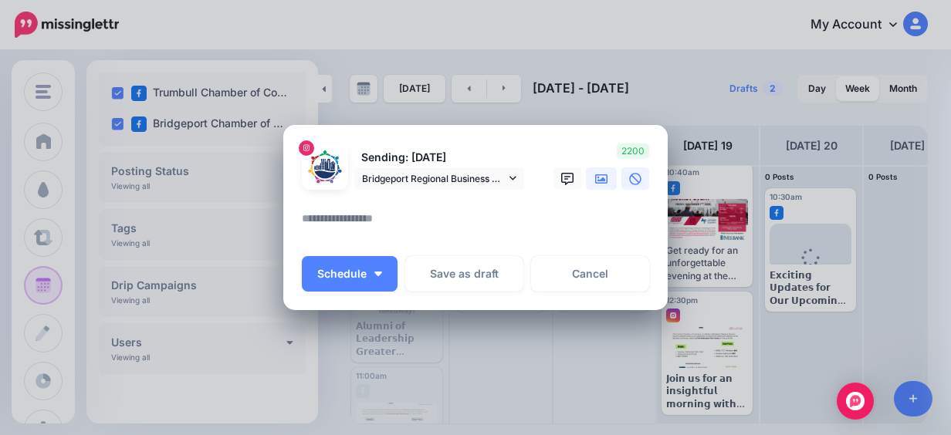
click at [606, 175] on link at bounding box center [601, 178] width 31 height 22
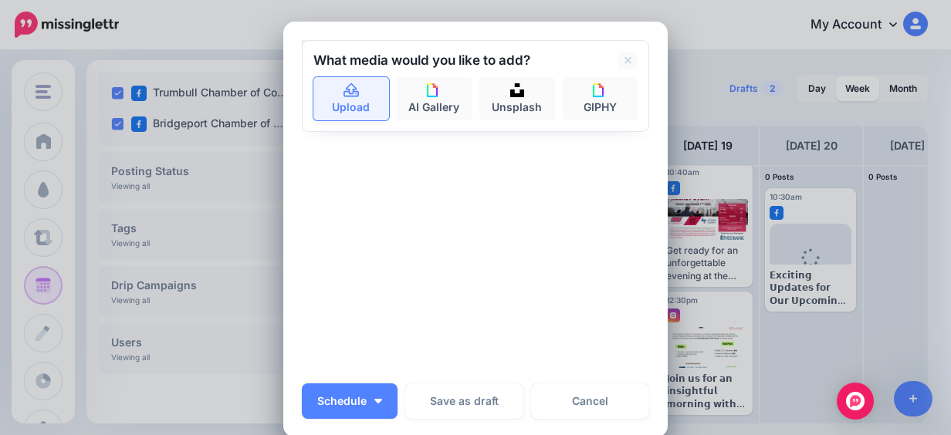
click at [338, 102] on link "Upload" at bounding box center [351, 98] width 76 height 43
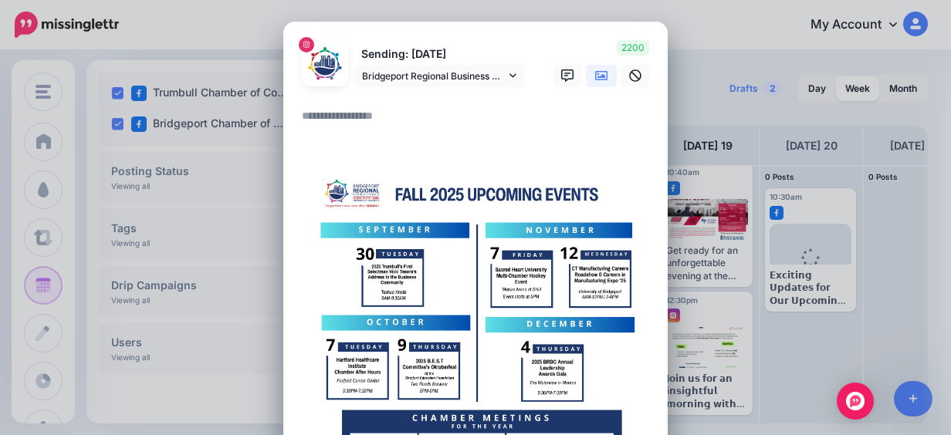
click at [326, 115] on textarea at bounding box center [479, 121] width 355 height 30
paste textarea "**********"
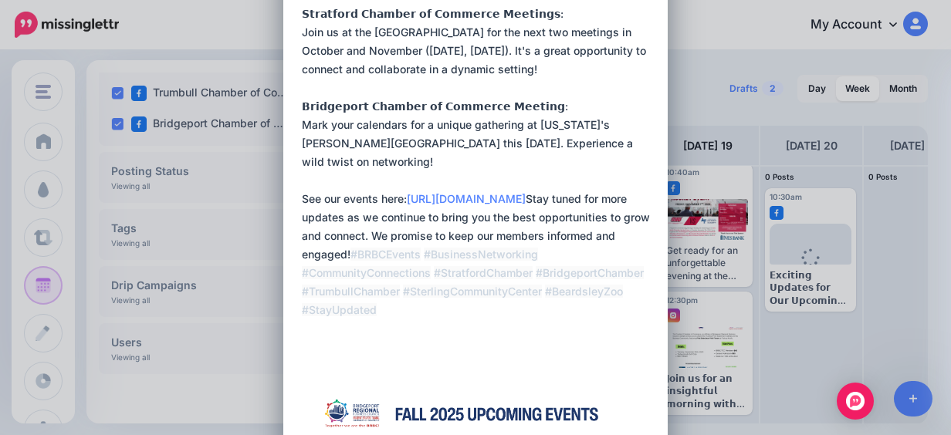
scroll to position [285, 0]
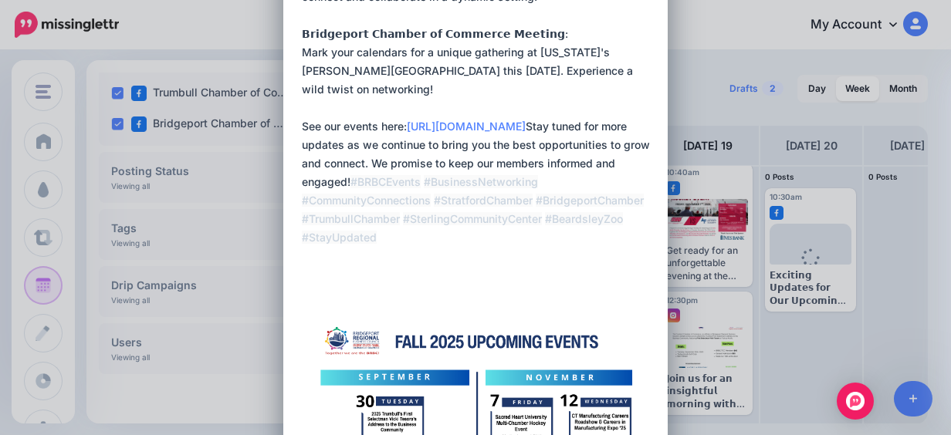
drag, startPoint x: 569, startPoint y: 127, endPoint x: 114, endPoint y: 121, distance: 454.5
click at [114, 121] on div "Create Post Loading Sending: [DATE] Bridgeport Regional Business Council account" at bounding box center [475, 217] width 951 height 435
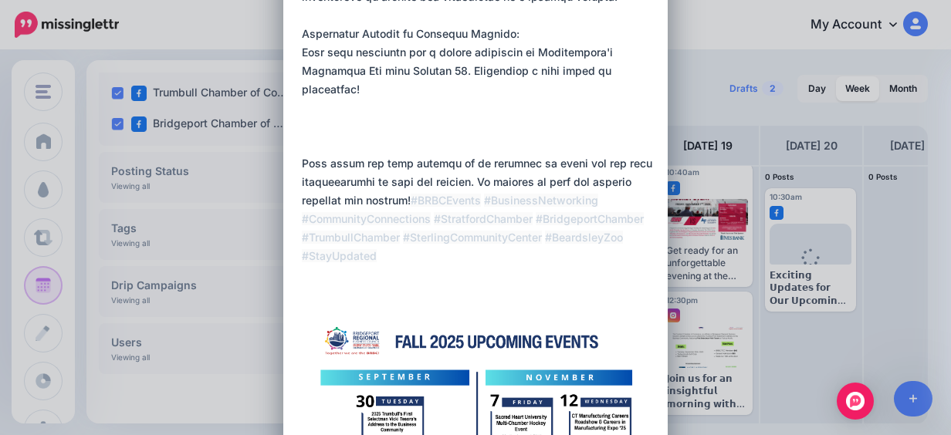
click at [302, 159] on textarea at bounding box center [479, 52] width 355 height 463
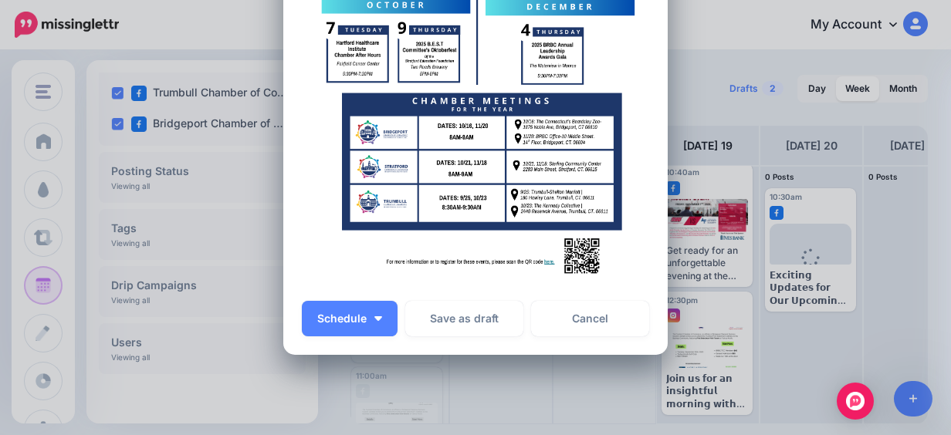
scroll to position [800, 0]
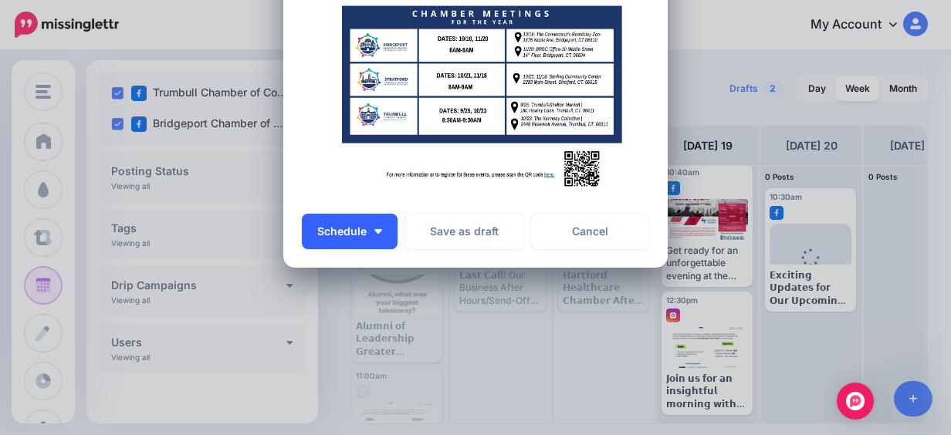
type textarea "**********"
click at [343, 235] on span "Schedule" at bounding box center [341, 231] width 49 height 11
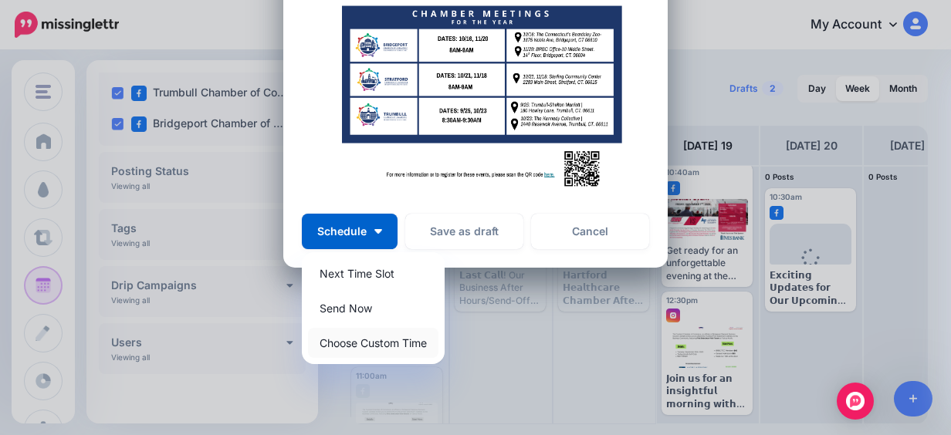
click at [384, 346] on link "Choose Custom Time" at bounding box center [373, 343] width 130 height 30
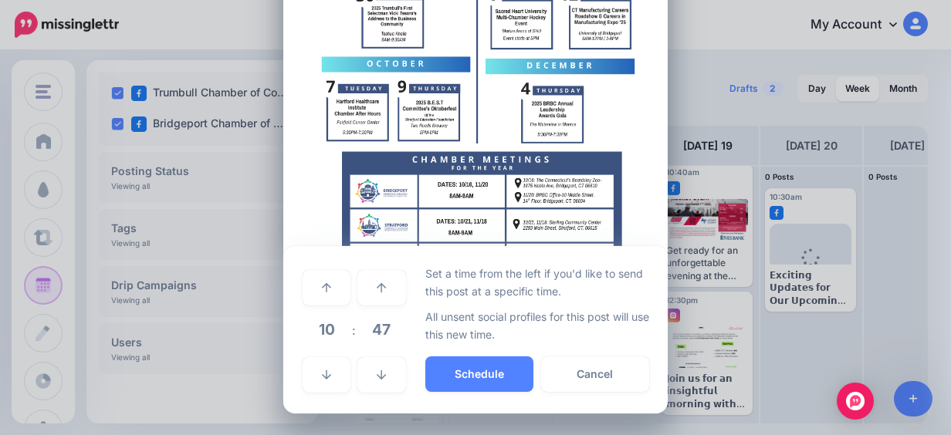
scroll to position [654, 0]
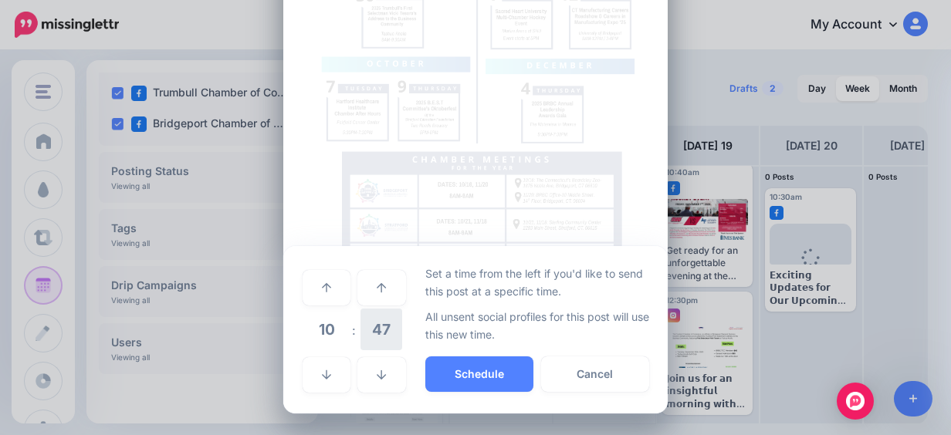
click at [370, 336] on span "47" at bounding box center [381, 330] width 42 height 42
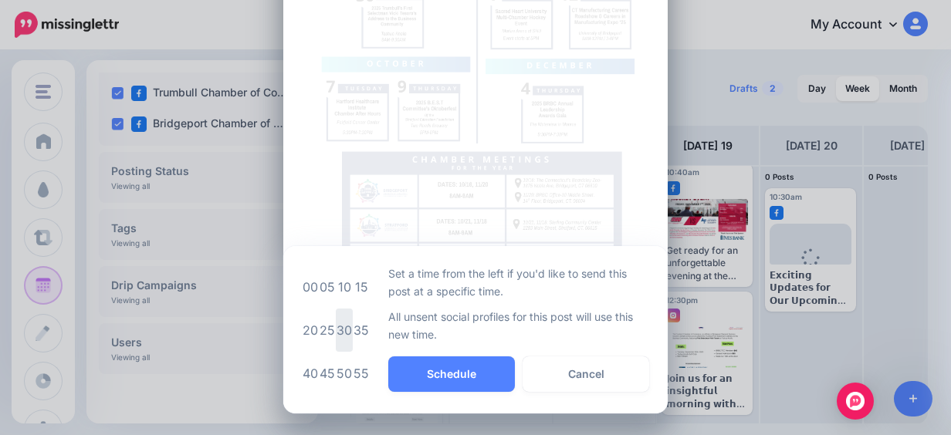
click at [346, 327] on td "30" at bounding box center [344, 330] width 17 height 43
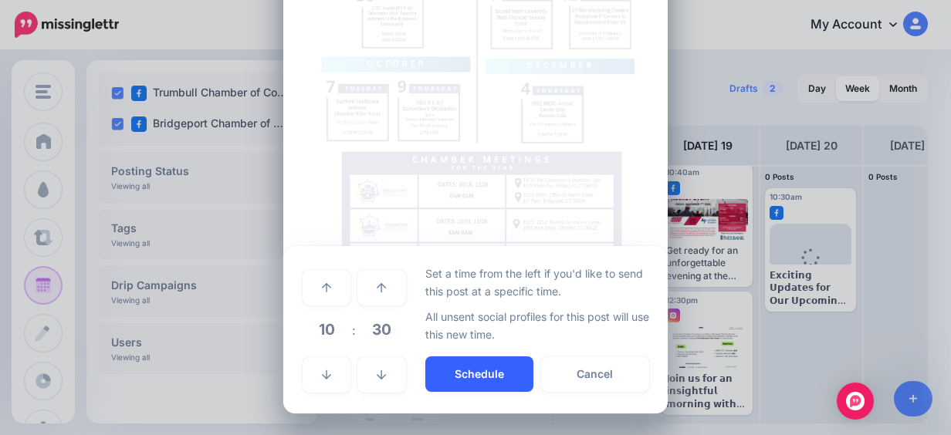
click at [466, 365] on button "Schedule" at bounding box center [479, 373] width 108 height 35
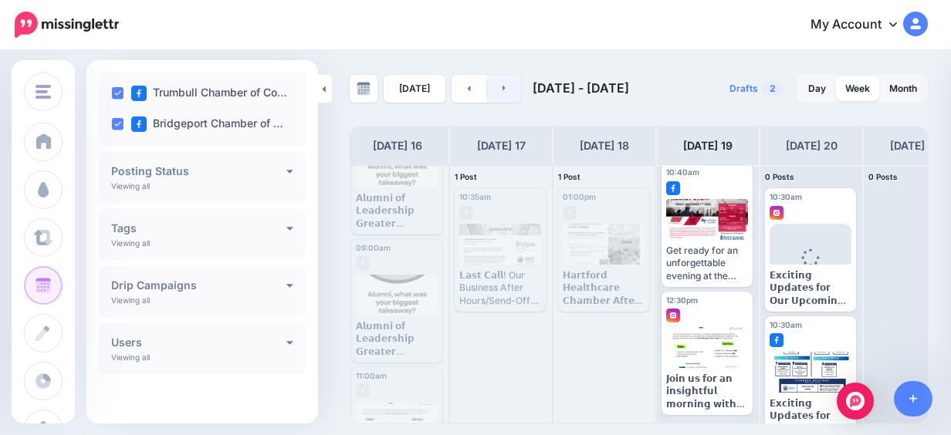
click at [505, 89] on link at bounding box center [504, 89] width 35 height 28
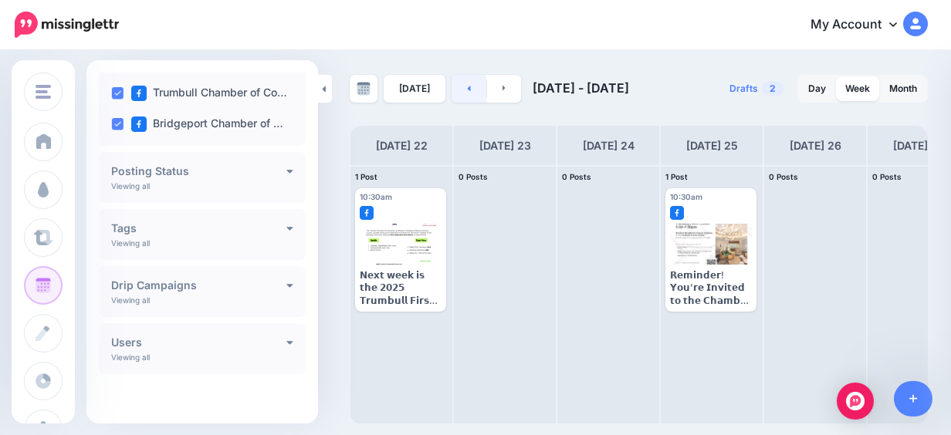
click at [460, 88] on link at bounding box center [468, 89] width 35 height 28
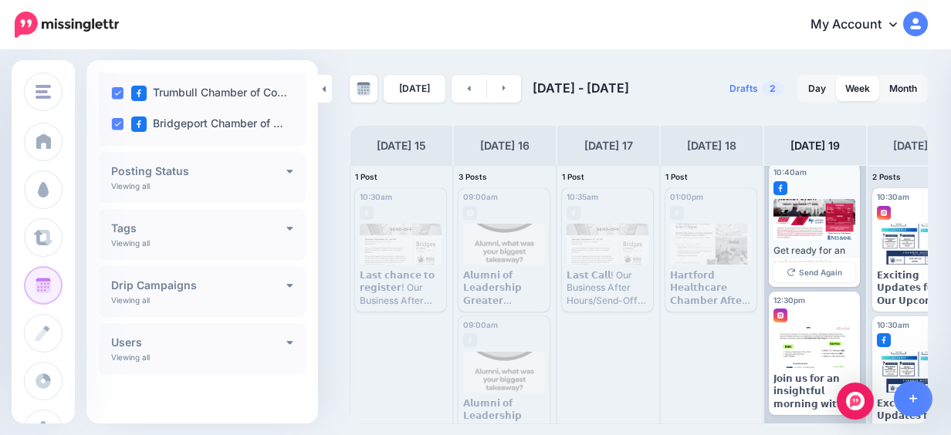
scroll to position [0, 0]
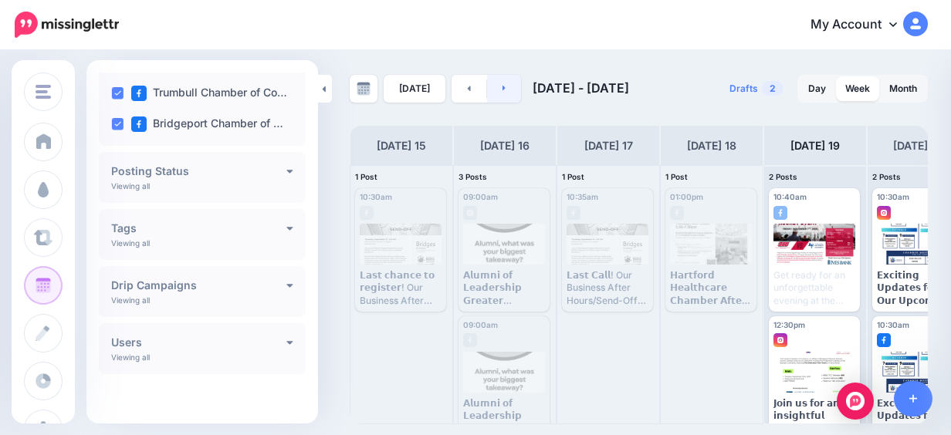
click at [504, 91] on link at bounding box center [504, 89] width 35 height 28
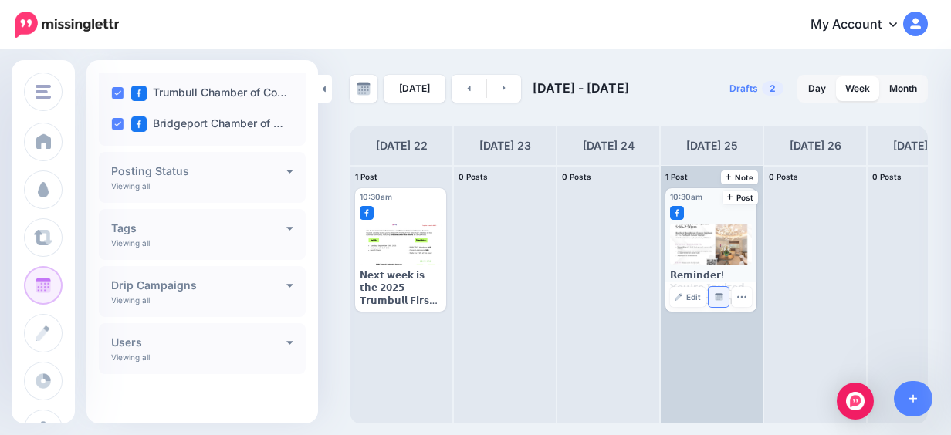
click at [722, 298] on link "Manage Dates" at bounding box center [718, 297] width 20 height 20
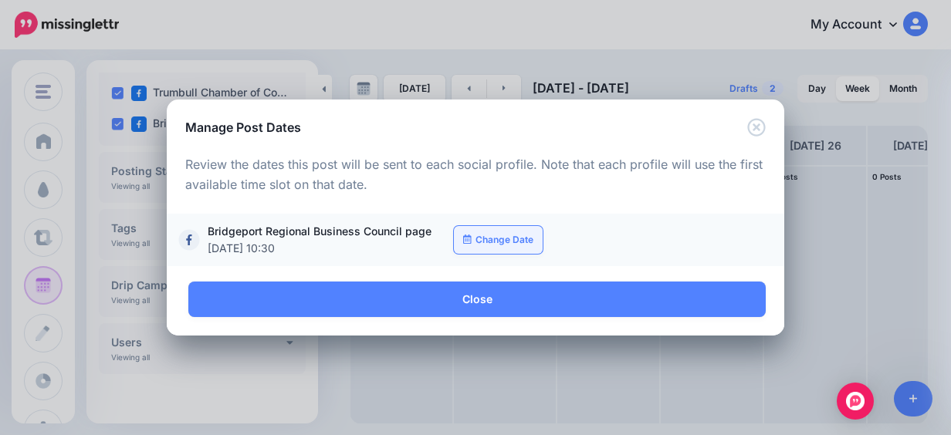
click at [509, 243] on link "Change Date" at bounding box center [498, 240] width 89 height 28
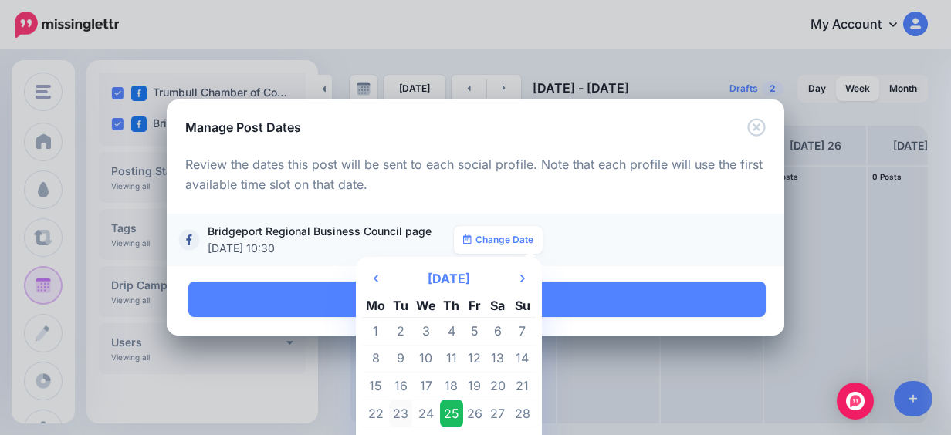
click at [398, 406] on td "23" at bounding box center [400, 414] width 23 height 28
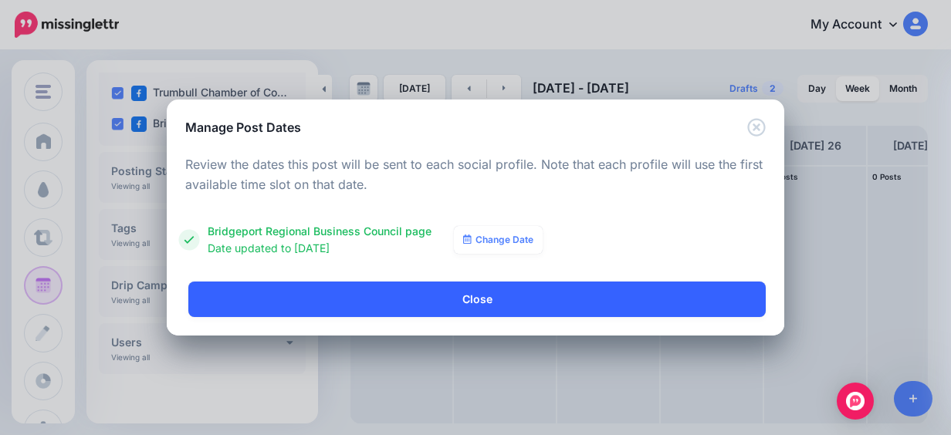
click at [478, 290] on link "Close" at bounding box center [476, 299] width 577 height 35
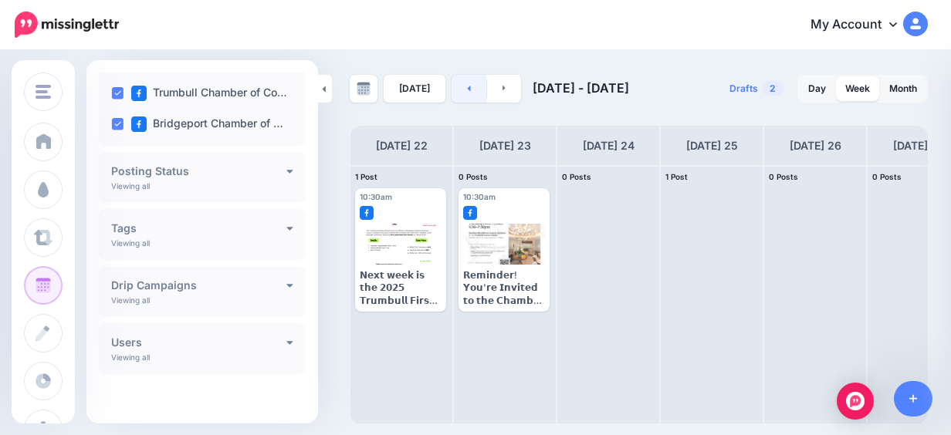
click at [461, 82] on link at bounding box center [468, 89] width 35 height 28
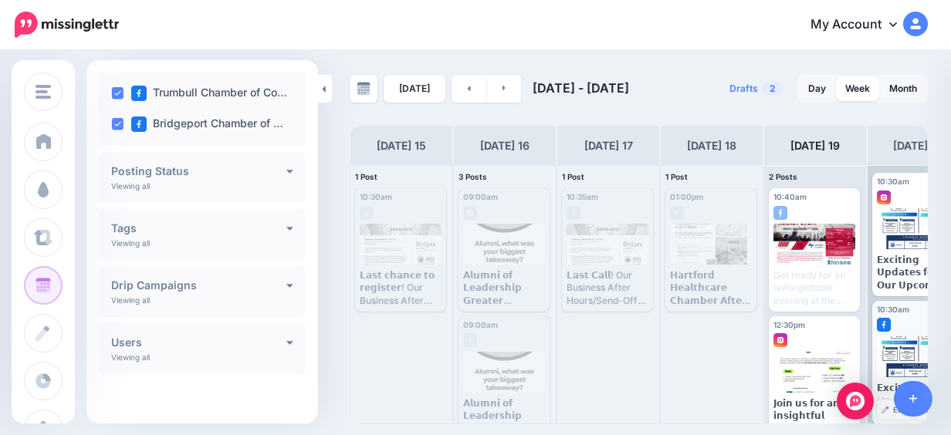
scroll to position [25, 0]
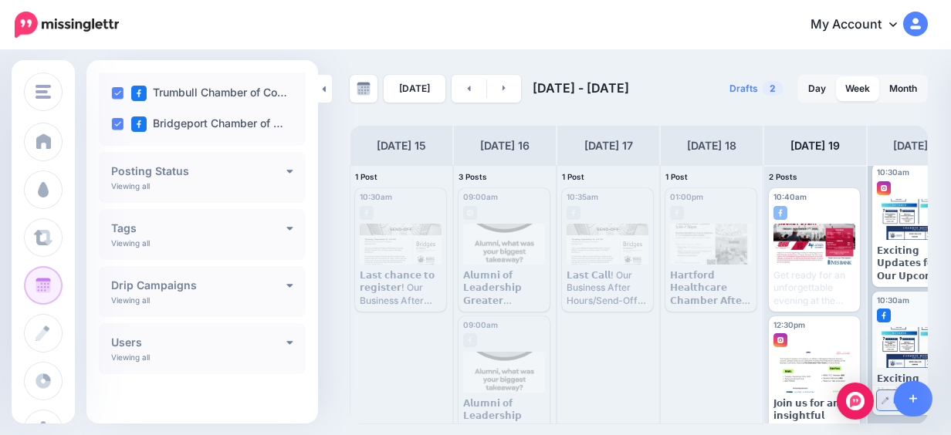
click at [889, 398] on link "Edit" at bounding box center [894, 400] width 35 height 20
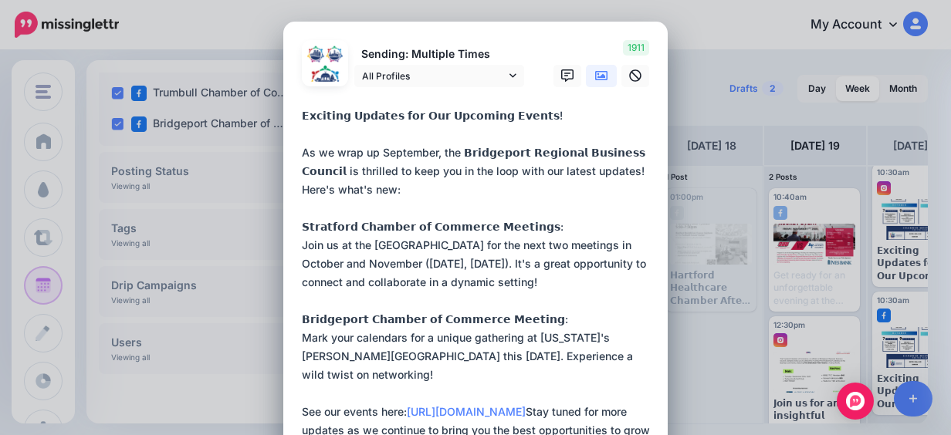
click at [302, 115] on textarea at bounding box center [479, 337] width 355 height 463
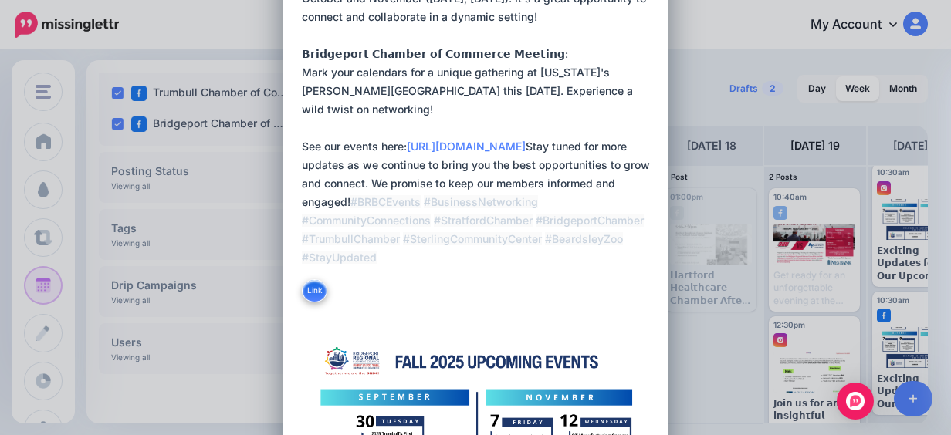
scroll to position [309, 0]
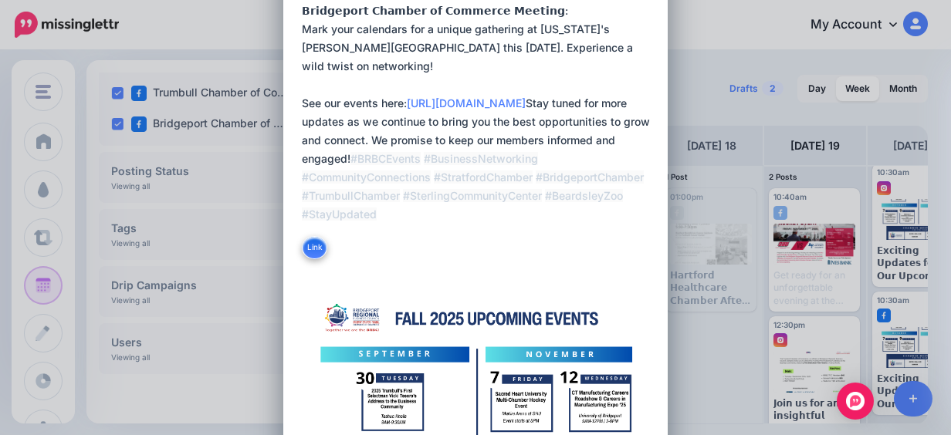
drag, startPoint x: 296, startPoint y: 116, endPoint x: 623, endPoint y: 258, distance: 356.2
click at [623, 258] on textarea at bounding box center [479, 29] width 355 height 463
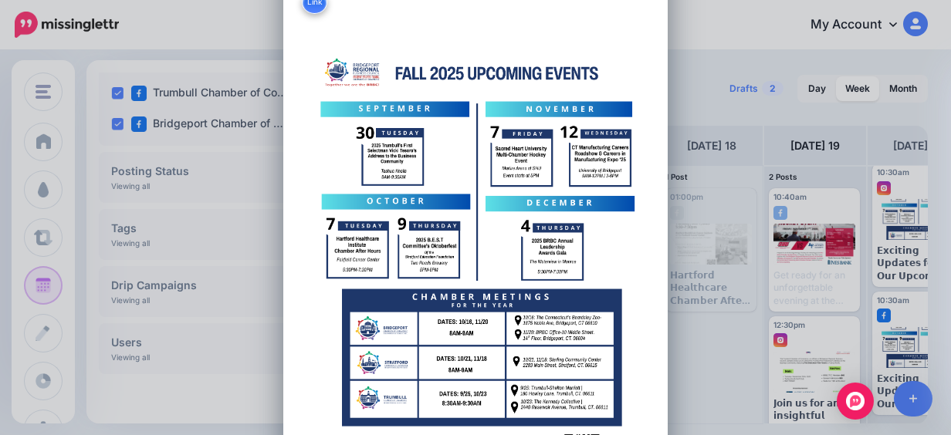
scroll to position [694, 0]
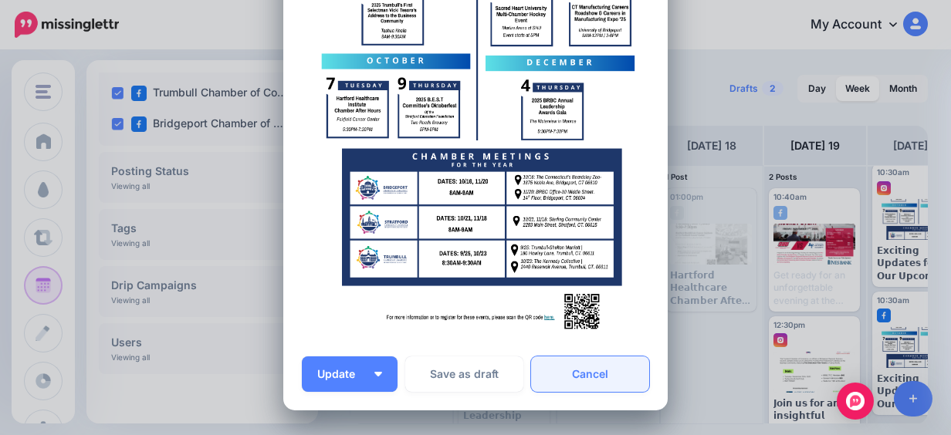
click at [571, 370] on link "Cancel" at bounding box center [590, 373] width 118 height 35
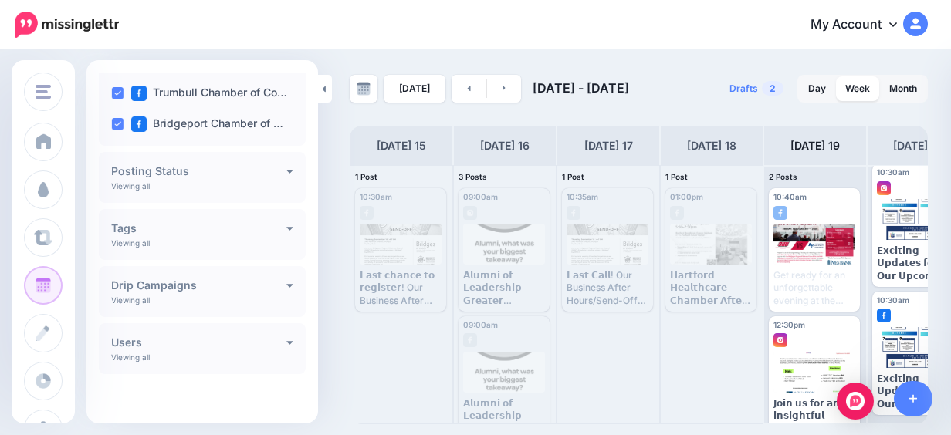
scroll to position [0, 0]
